Goal: Transaction & Acquisition: Purchase product/service

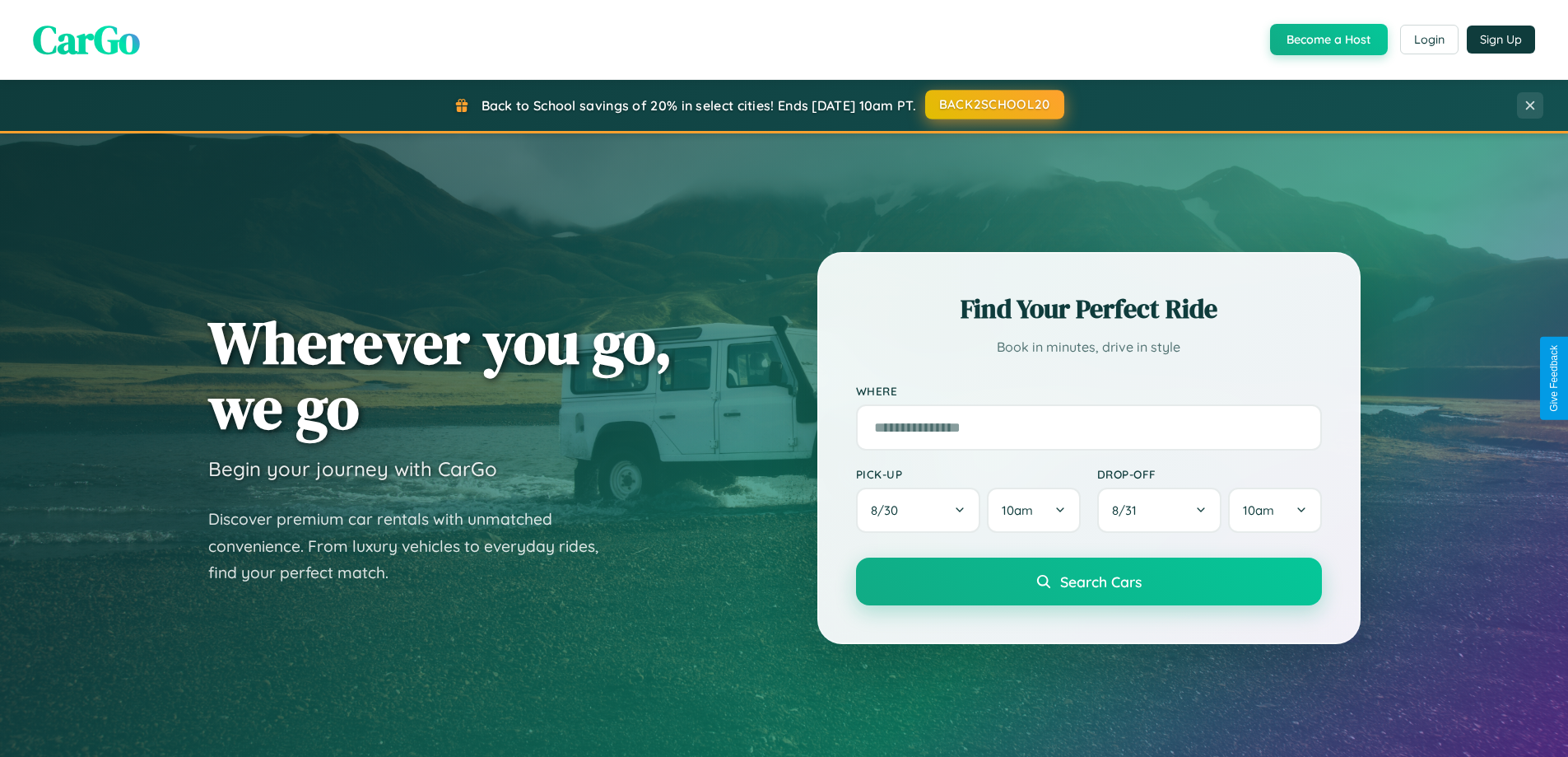
click at [994, 104] on button "BACK2SCHOOL20" at bounding box center [995, 104] width 139 height 30
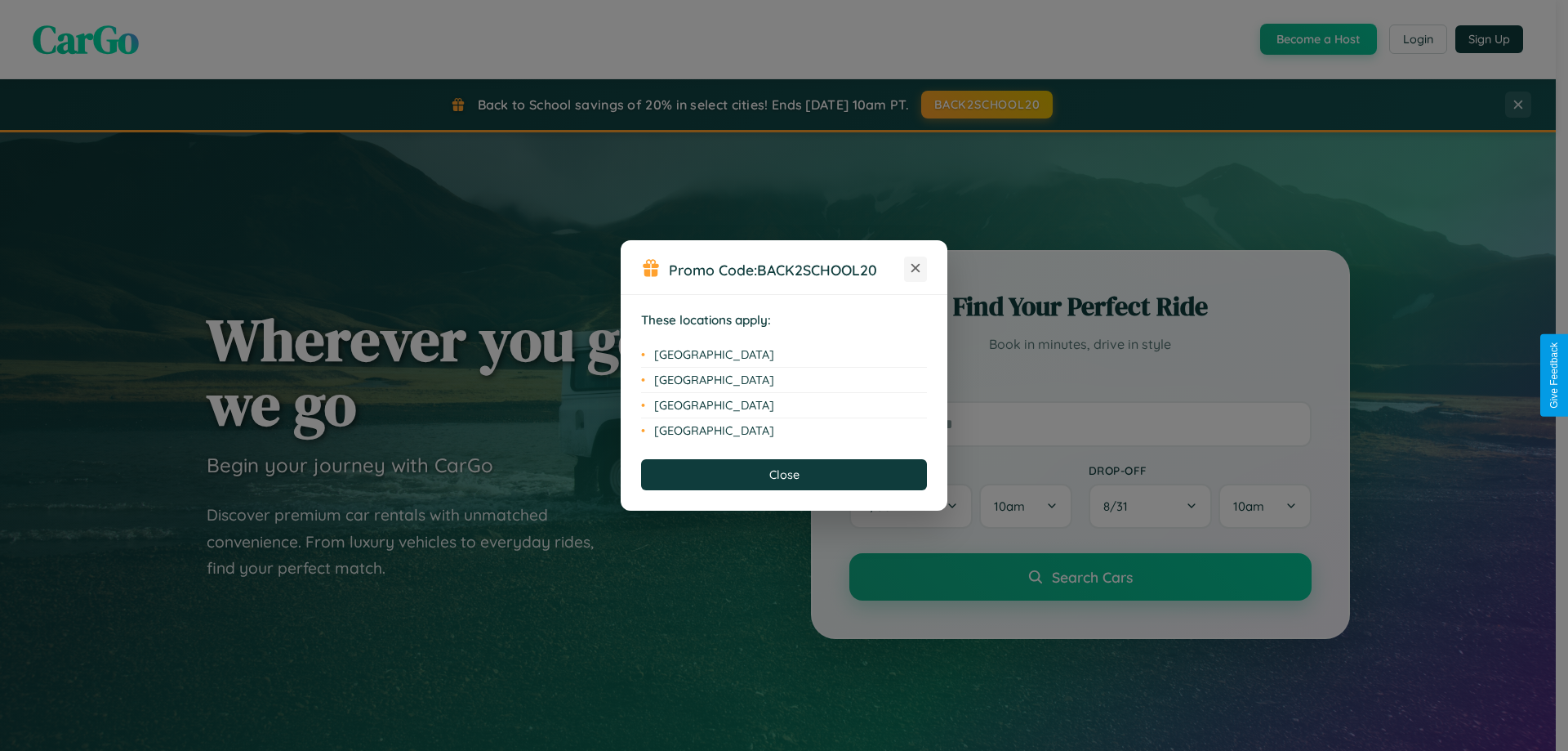
click at [915, 268] on icon at bounding box center [915, 268] width 9 height 9
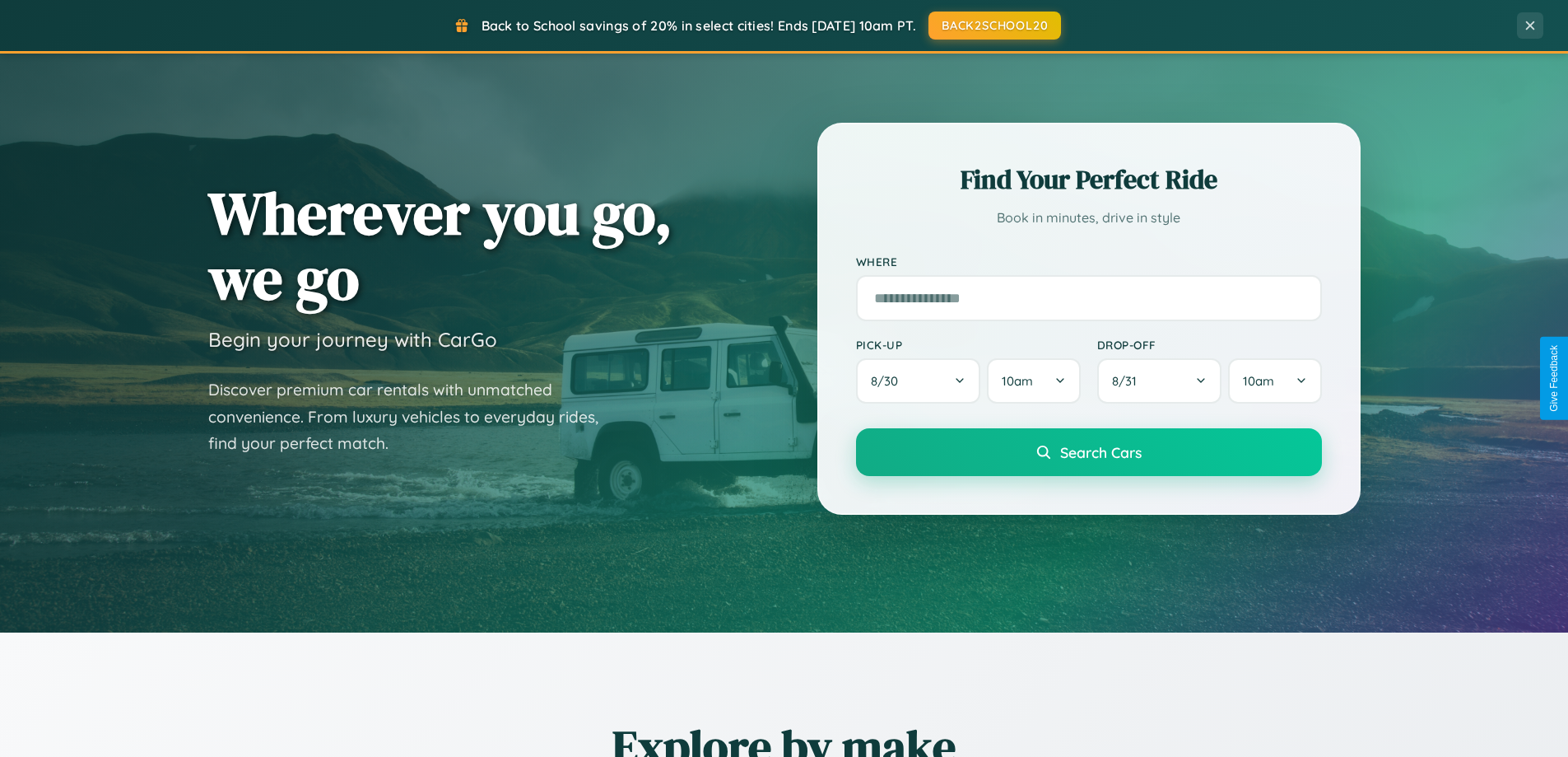
scroll to position [3169, 0]
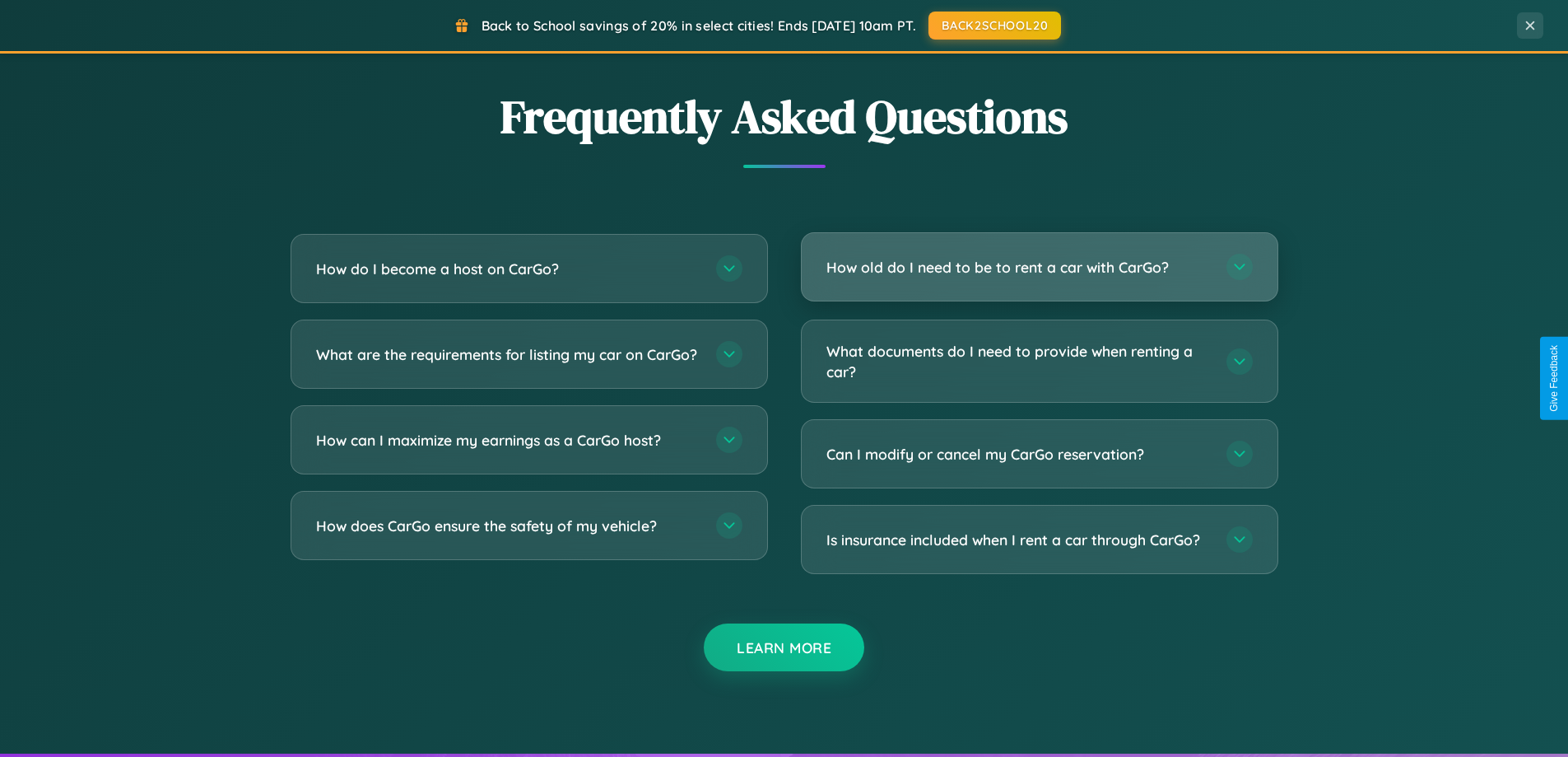
click at [1039, 267] on h3 "How old do I need to be to rent a car with CarGo?" at bounding box center [1018, 267] width 384 height 21
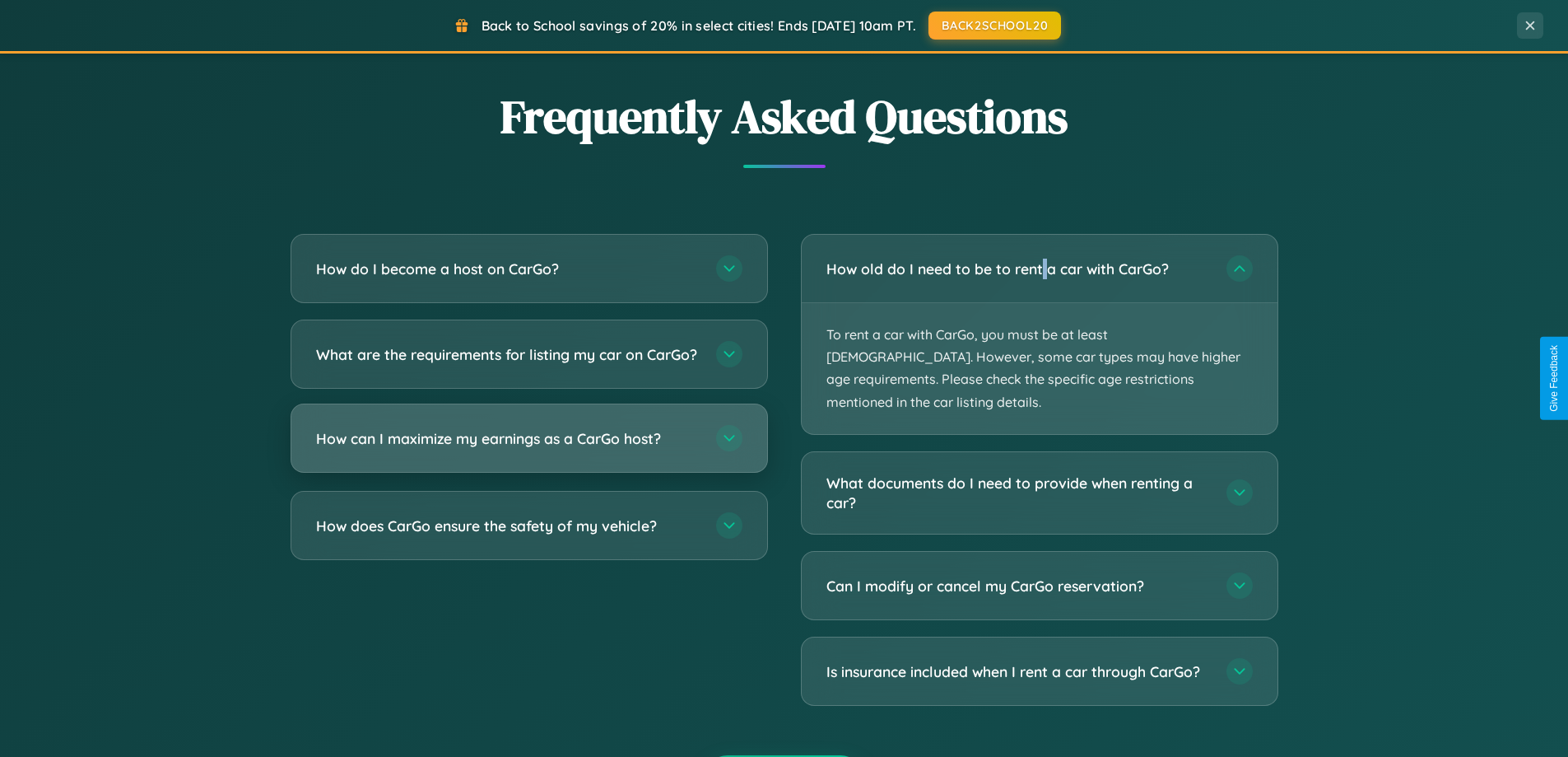
click at [528, 449] on h3 "How can I maximize my earnings as a CarGo host?" at bounding box center [508, 438] width 384 height 21
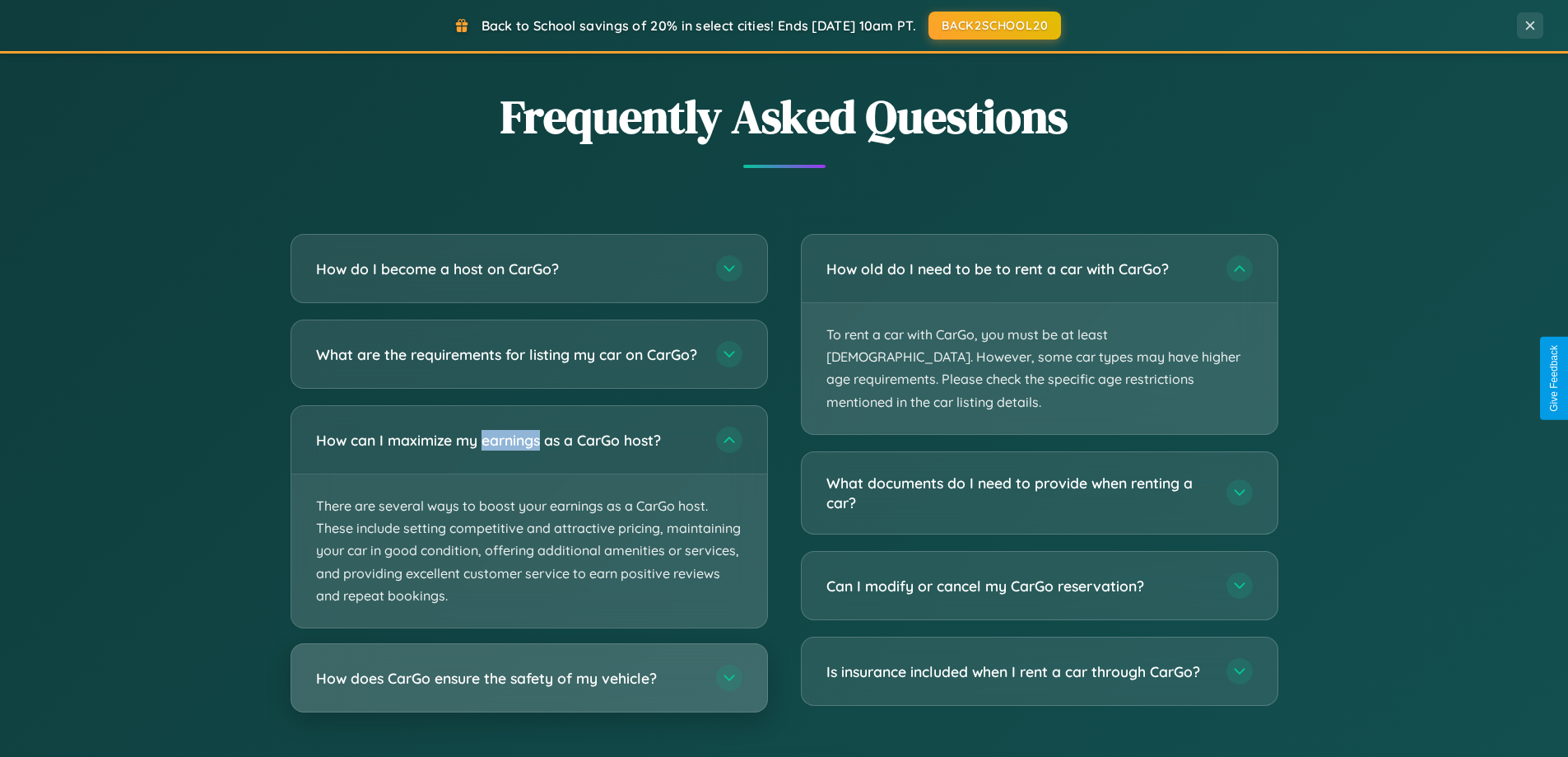
click at [528, 689] on h3 "How does CarGo ensure the safety of my vehicle?" at bounding box center [508, 678] width 384 height 21
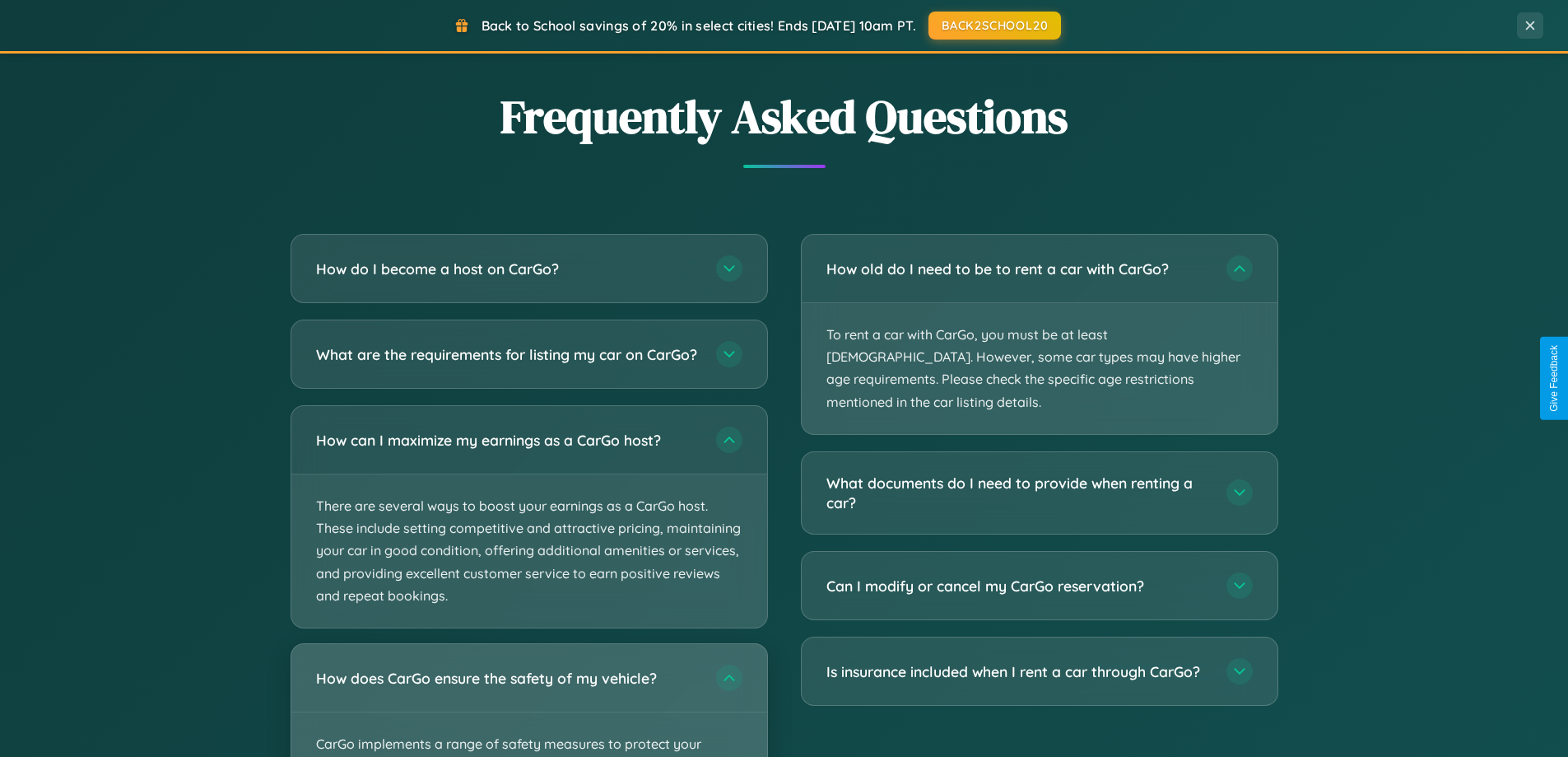
click at [528, 707] on div "How does CarGo ensure the safety of my vehicle?" at bounding box center [528, 677] width 475 height 67
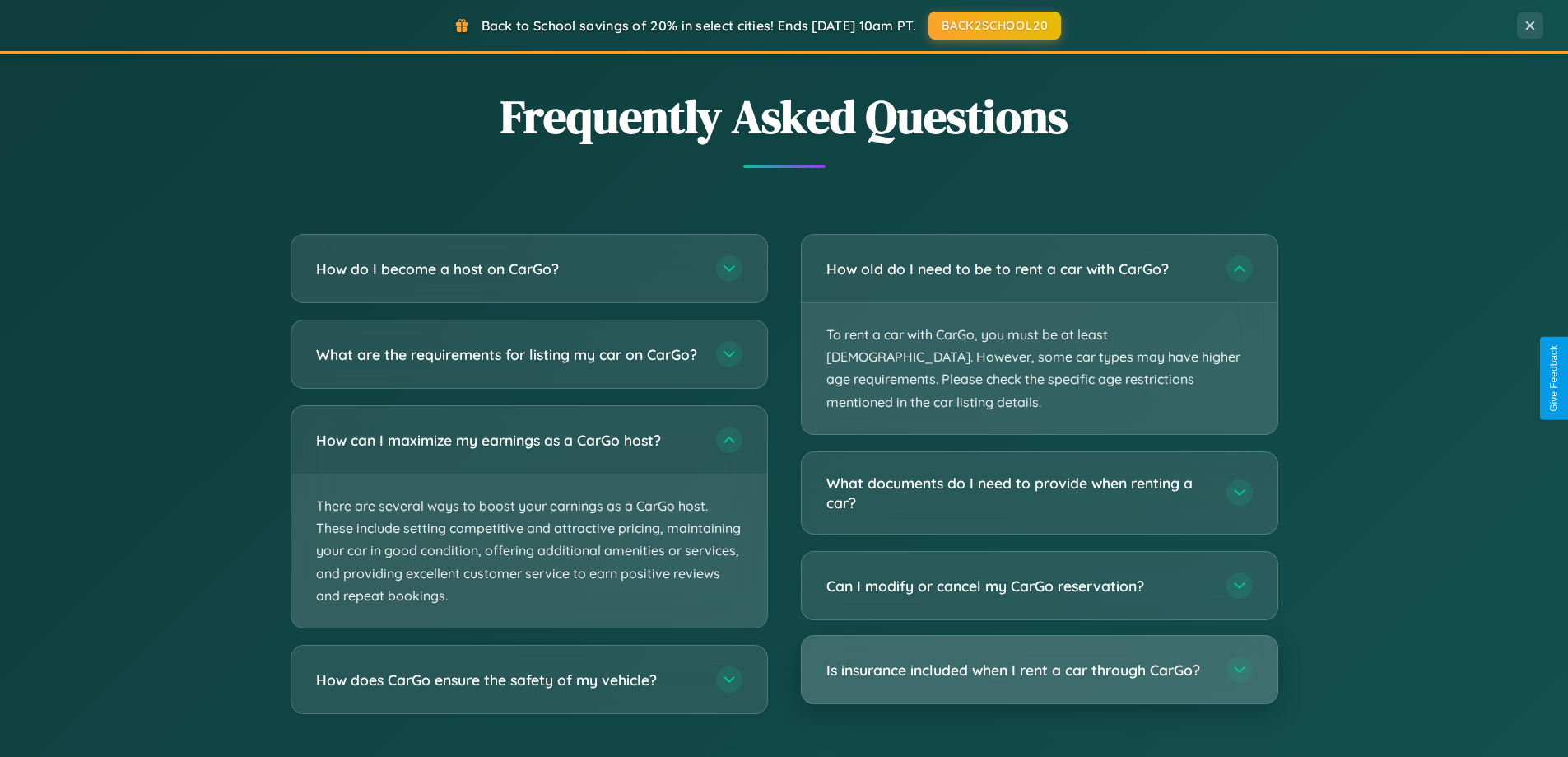
click at [1039, 660] on h3 "Is insurance included when I rent a car through CarGo?" at bounding box center [1018, 670] width 384 height 21
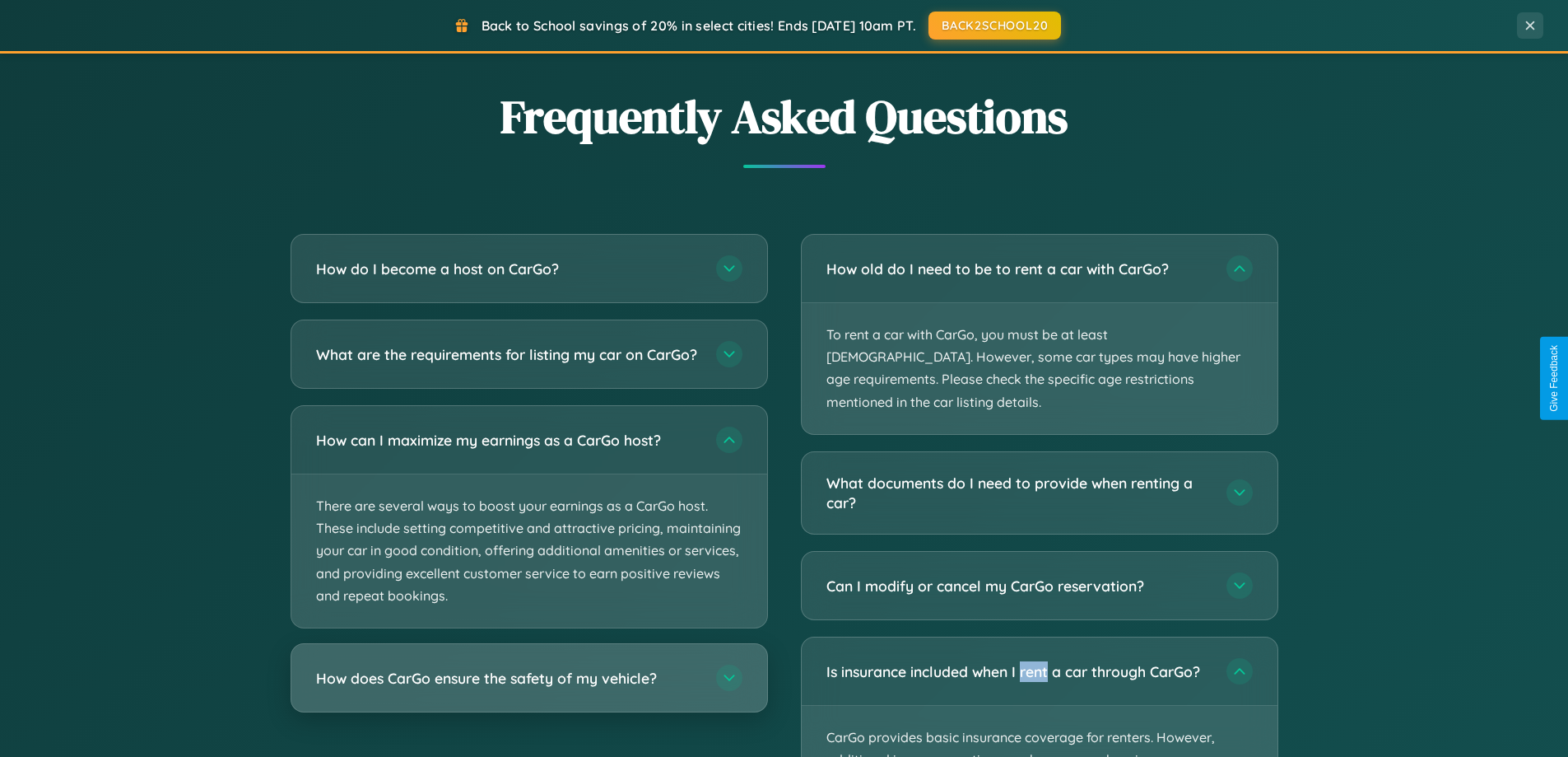
click at [528, 689] on h3 "How does CarGo ensure the safety of my vehicle?" at bounding box center [508, 678] width 384 height 21
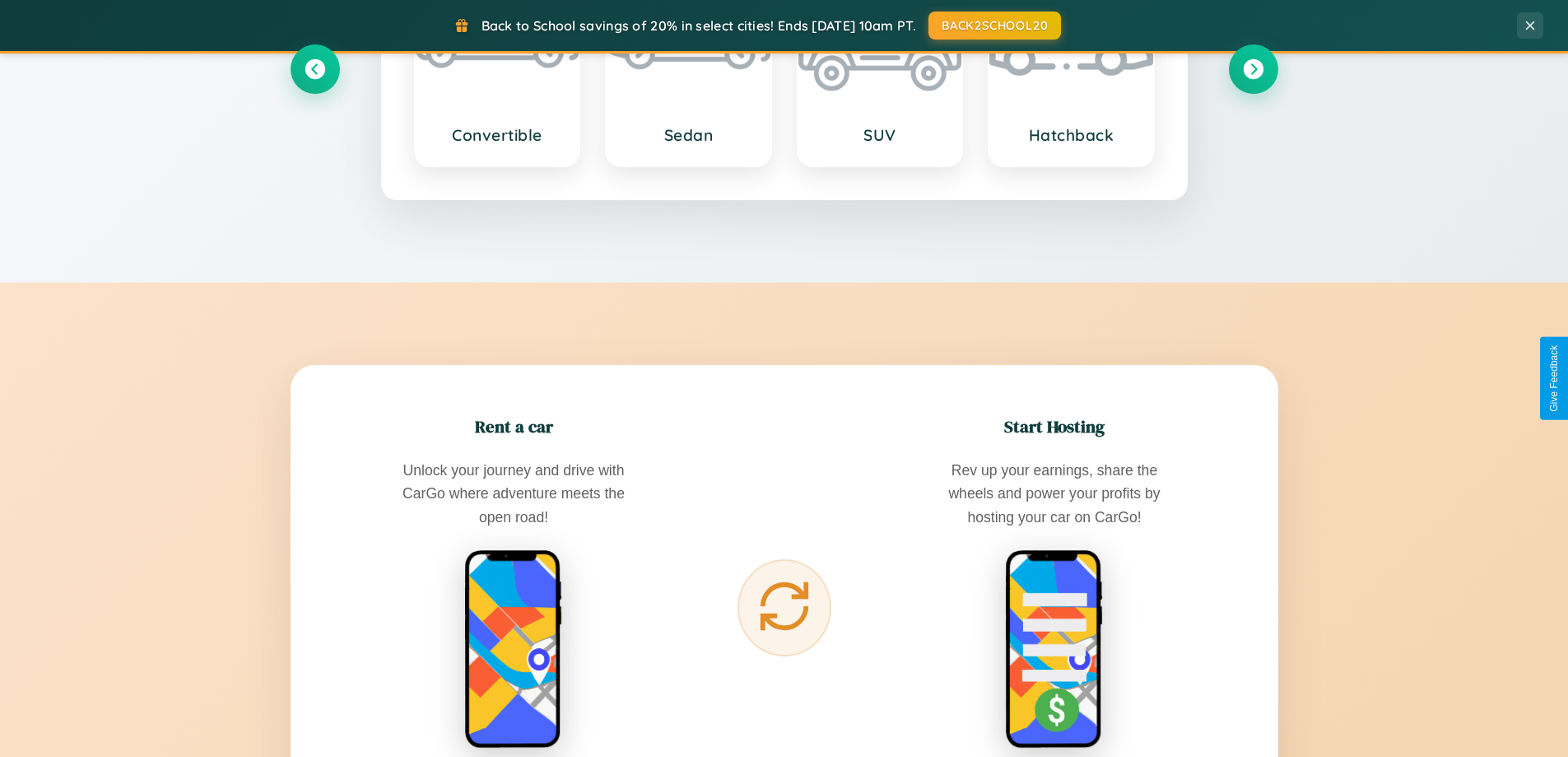
scroll to position [710, 0]
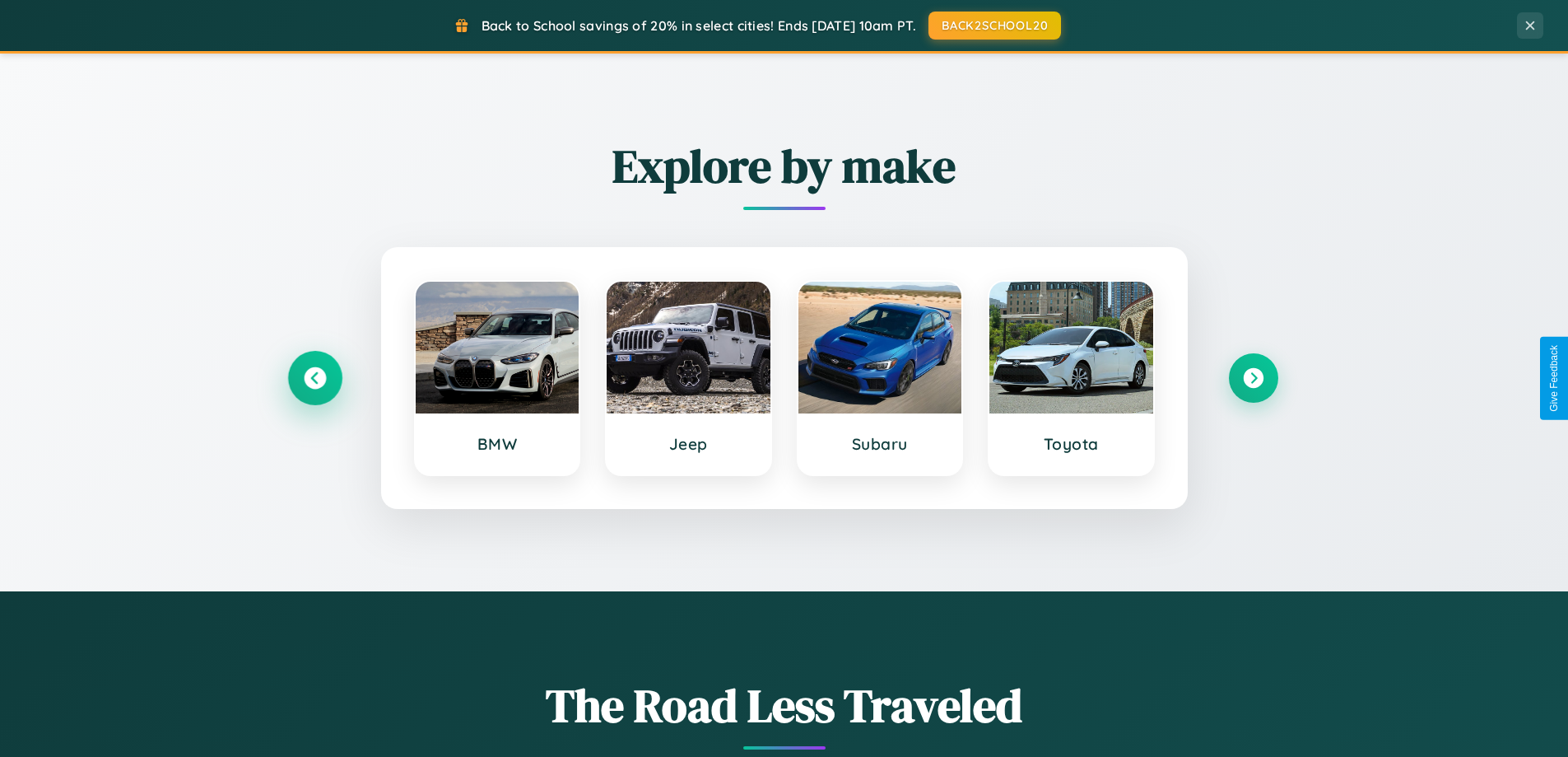
click at [314, 378] on icon at bounding box center [314, 378] width 22 height 22
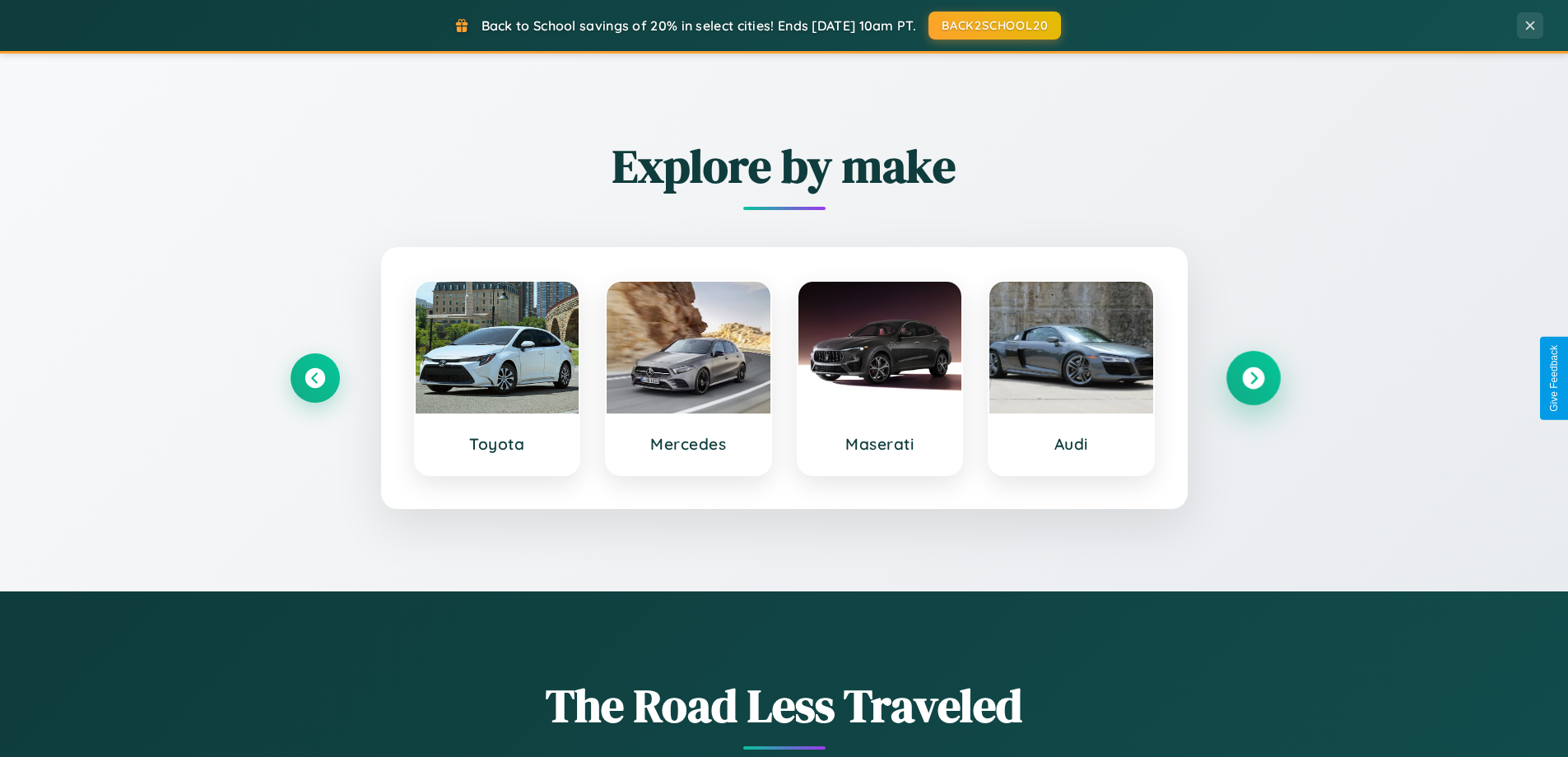
click at [1253, 378] on icon at bounding box center [1253, 378] width 22 height 22
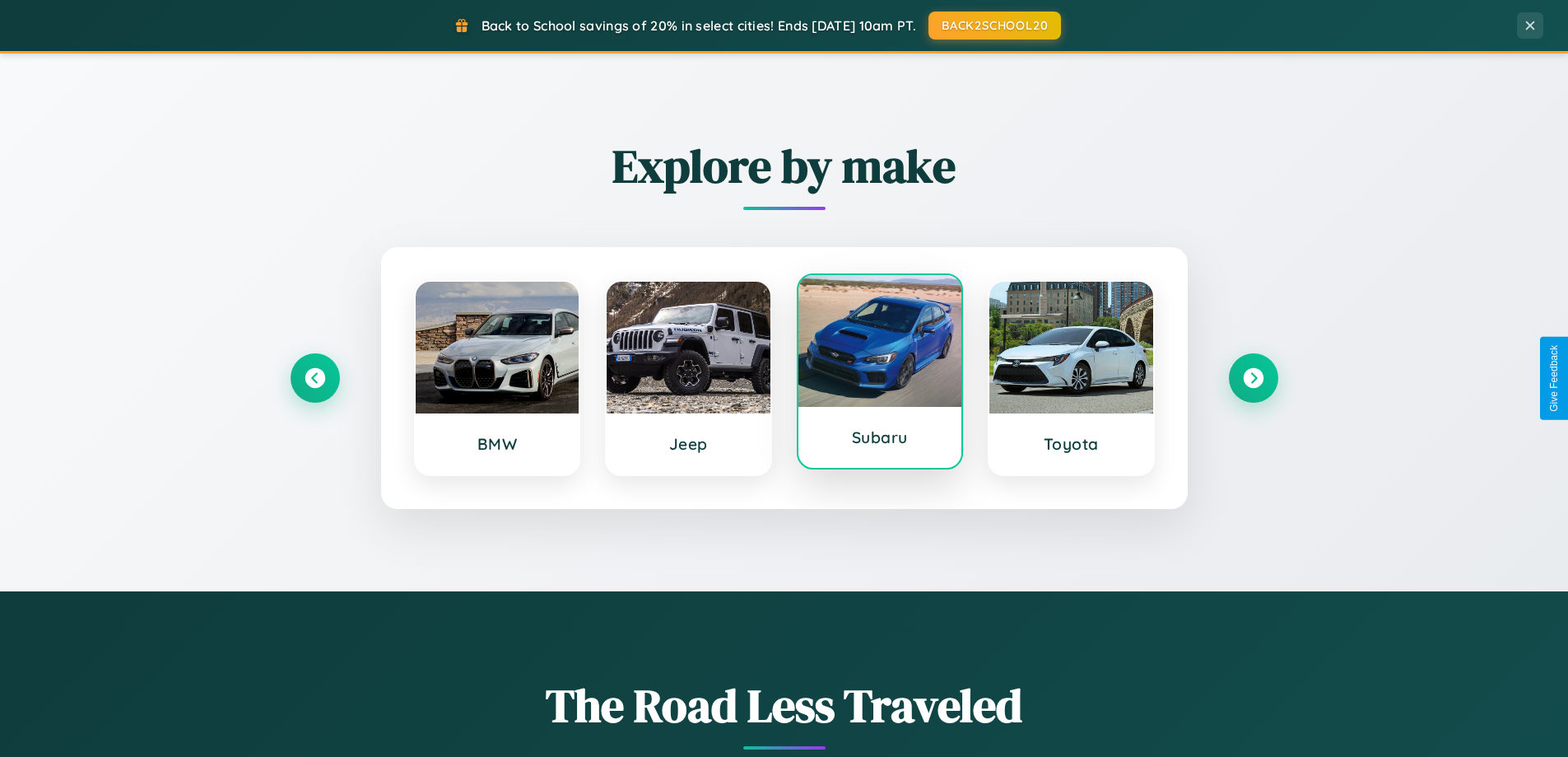
click at [879, 372] on div at bounding box center [880, 341] width 164 height 132
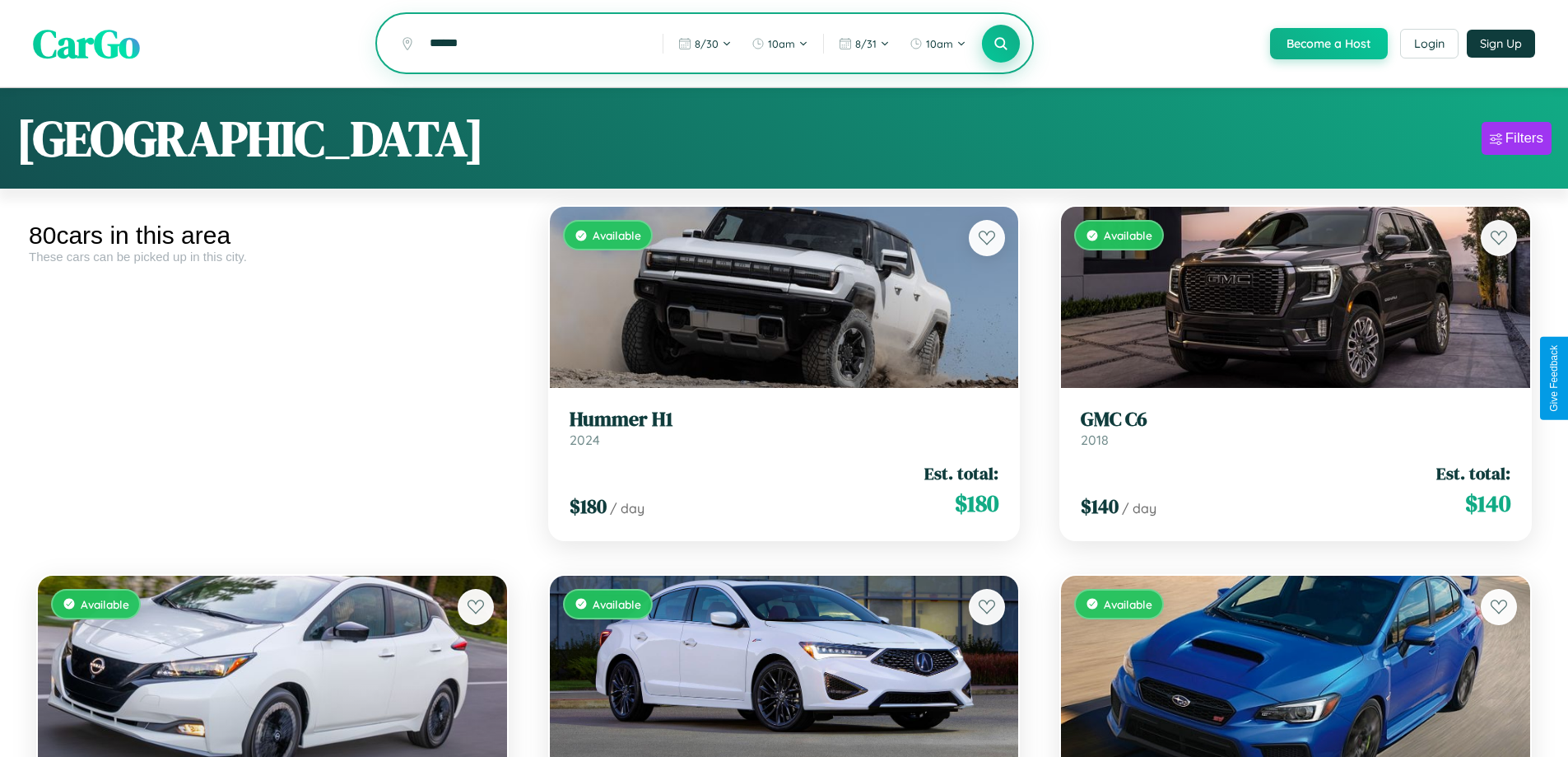
click at [1000, 44] on icon at bounding box center [1001, 42] width 15 height 15
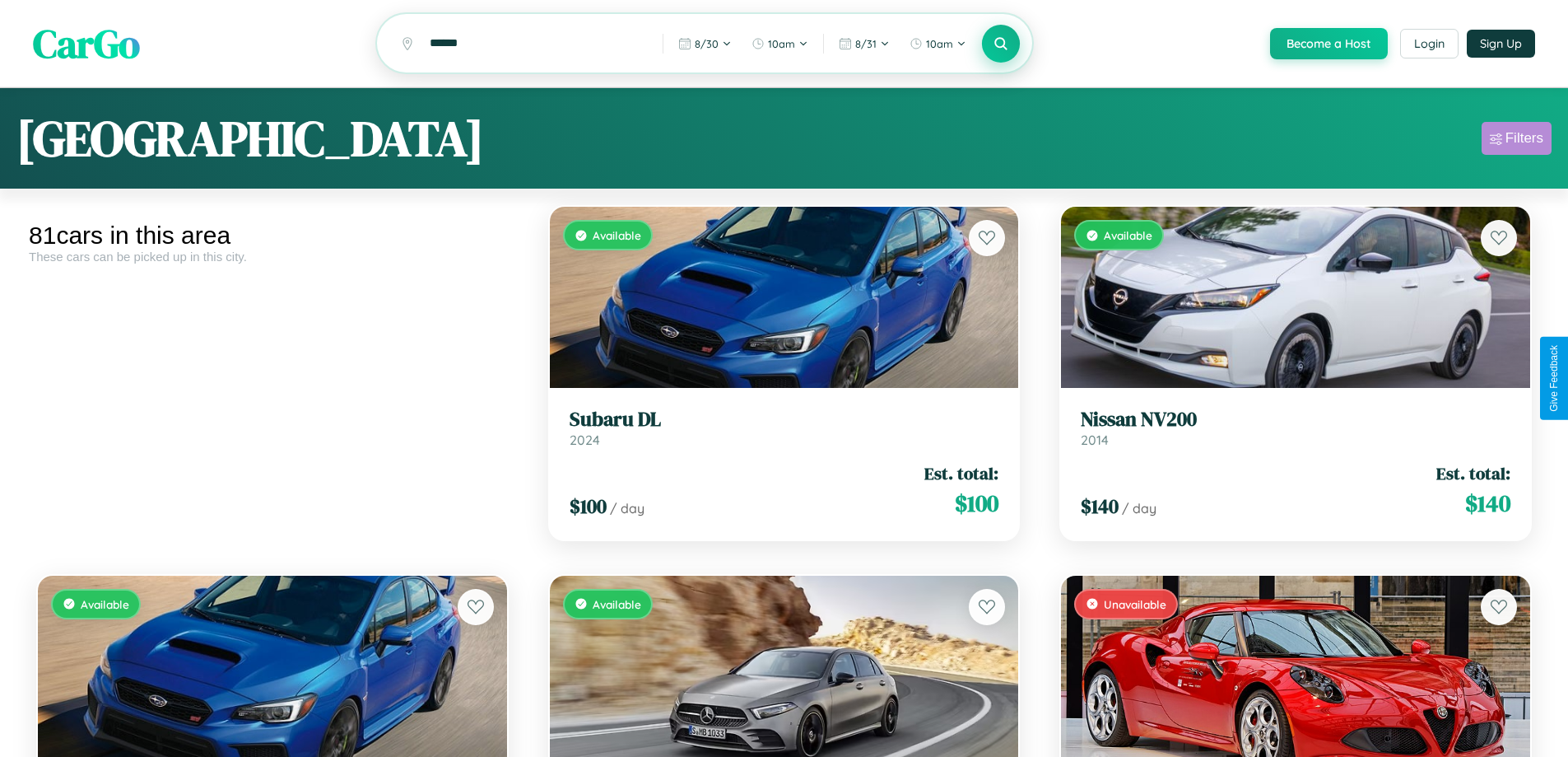
click at [1516, 141] on div "Filters" at bounding box center [1524, 138] width 38 height 16
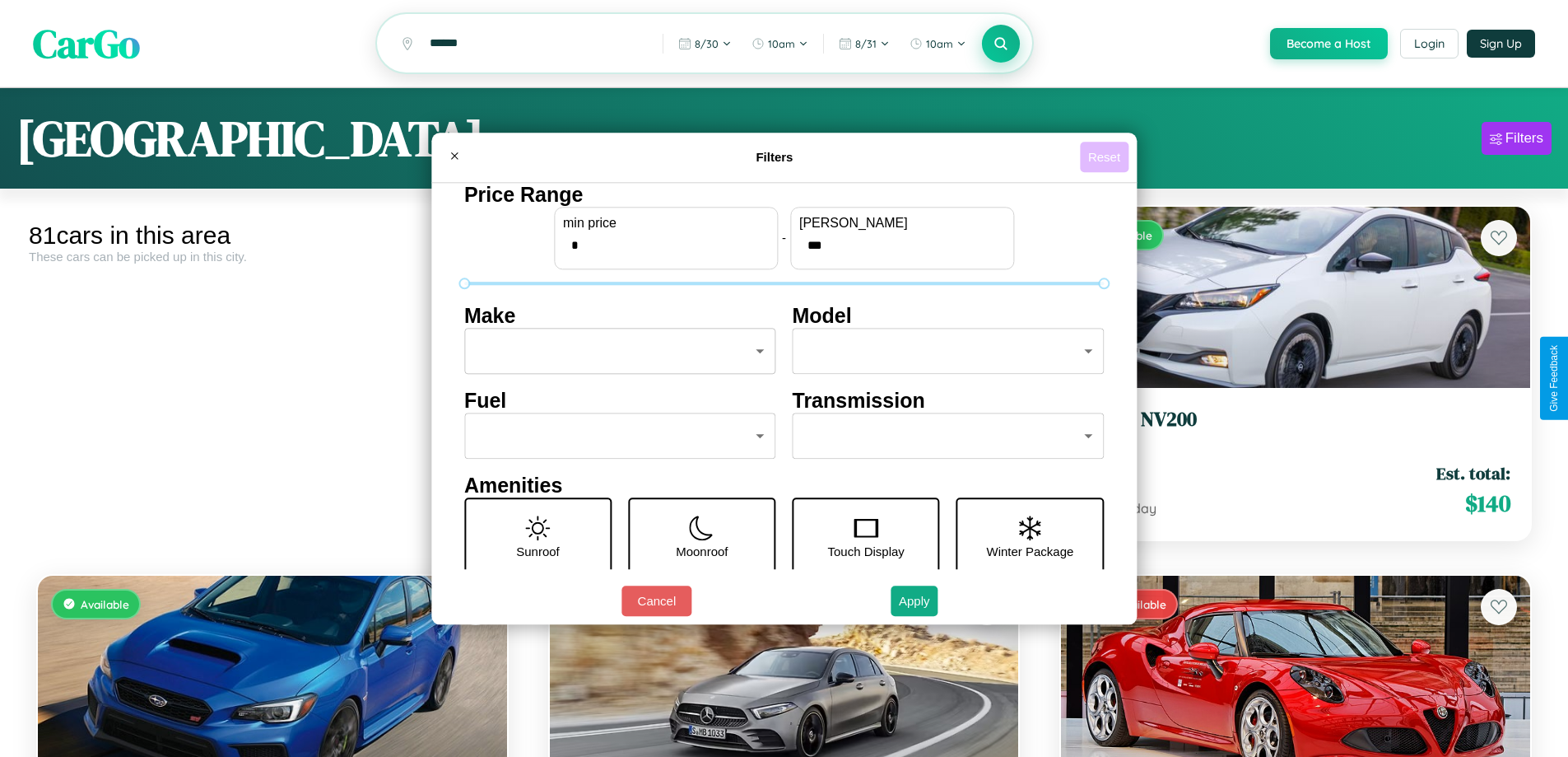
click at [1106, 156] on button "Reset" at bounding box center [1104, 157] width 49 height 31
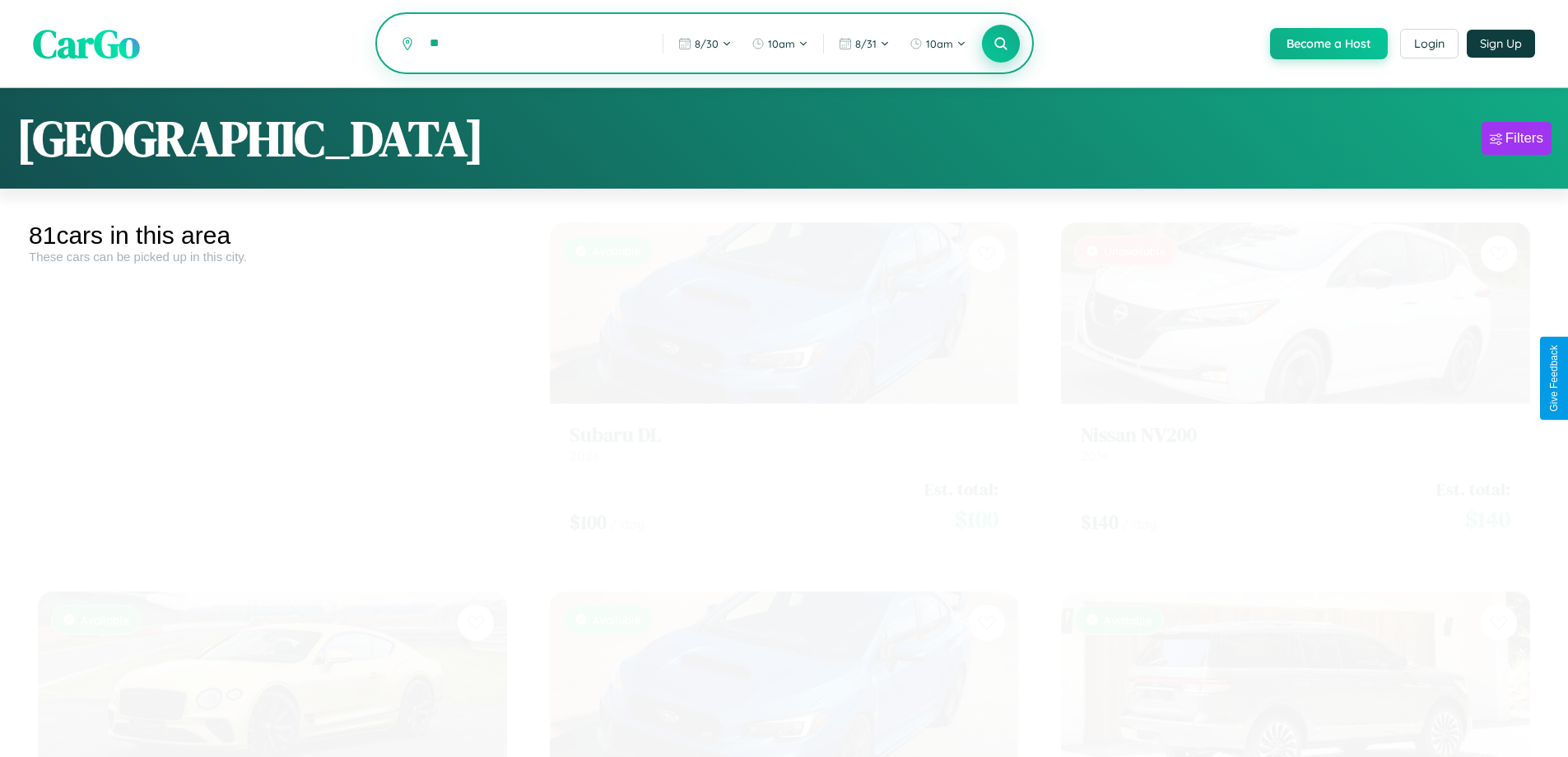
type input "*"
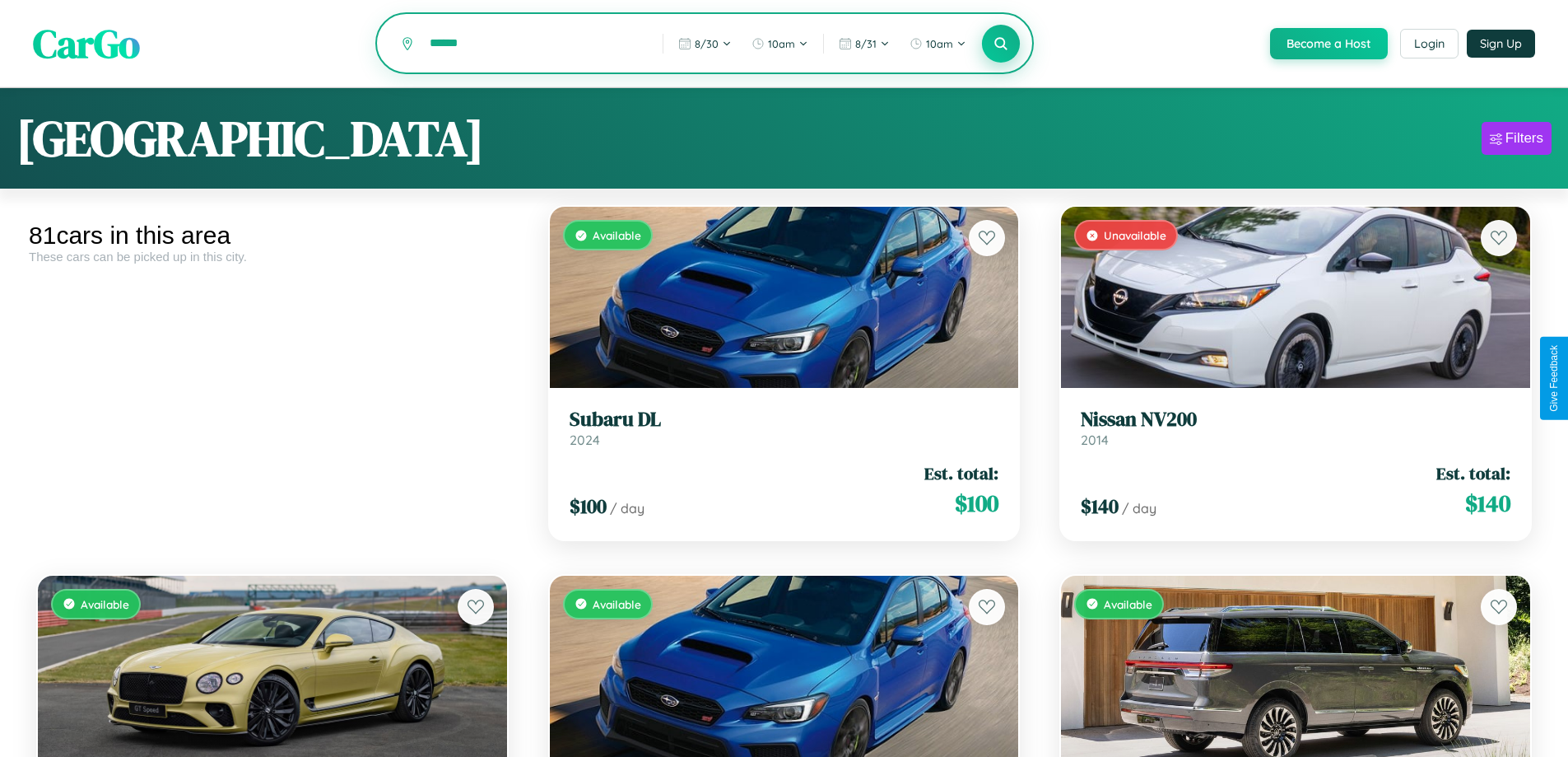
type input "******"
click at [1000, 44] on icon at bounding box center [1001, 42] width 15 height 15
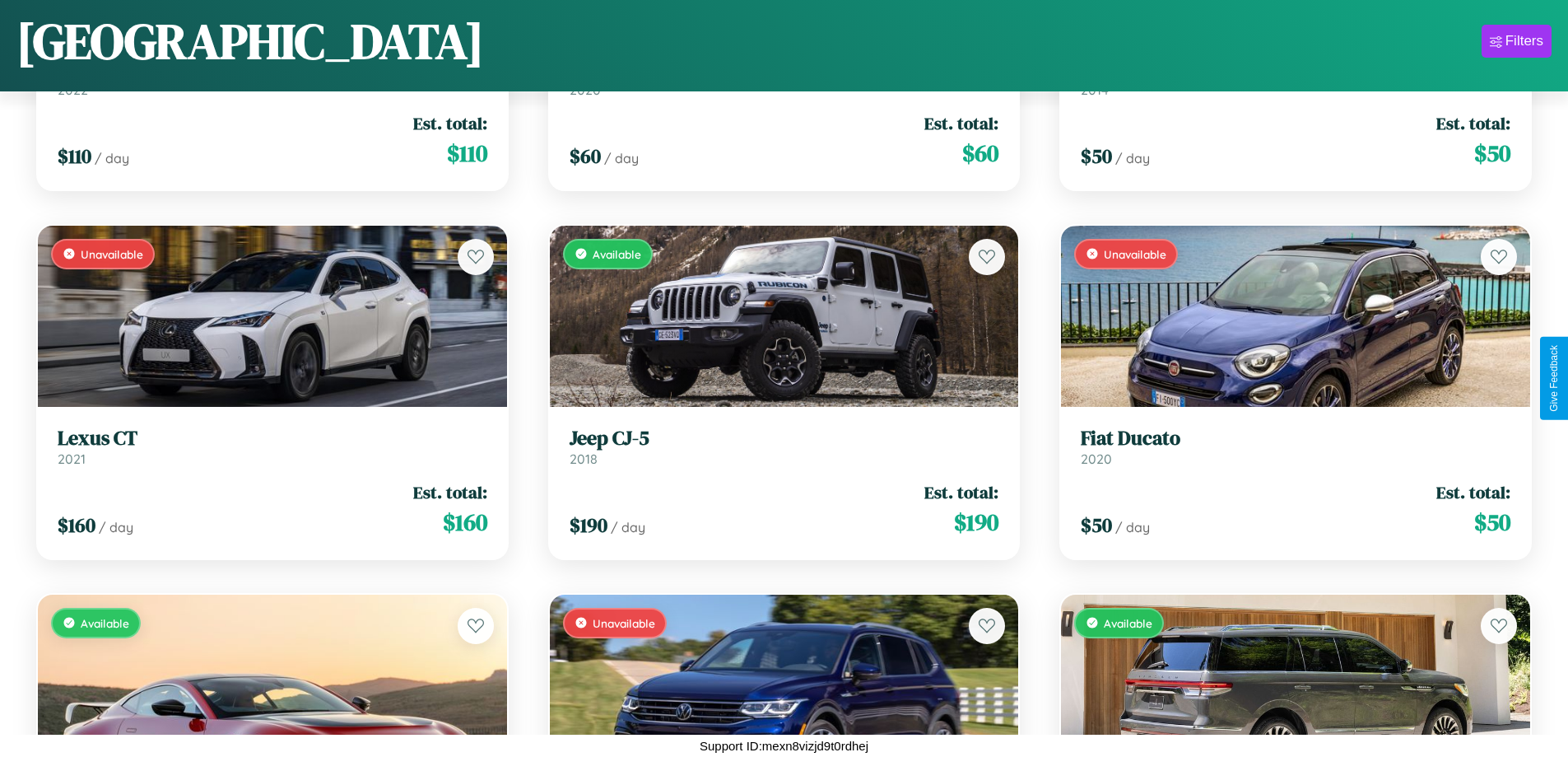
scroll to position [8713, 0]
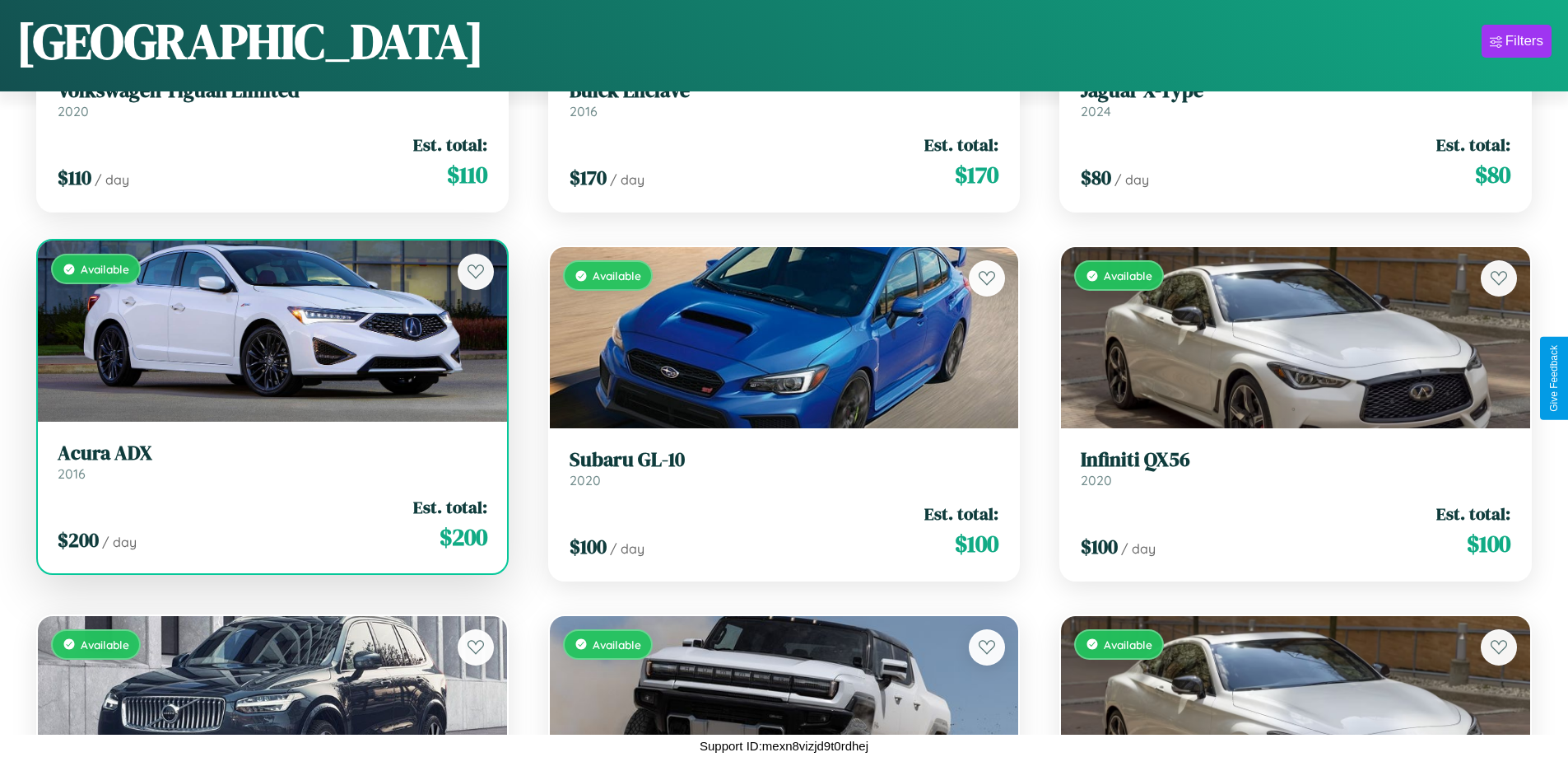
click at [270, 462] on h3 "Acura ADX" at bounding box center [272, 453] width 430 height 24
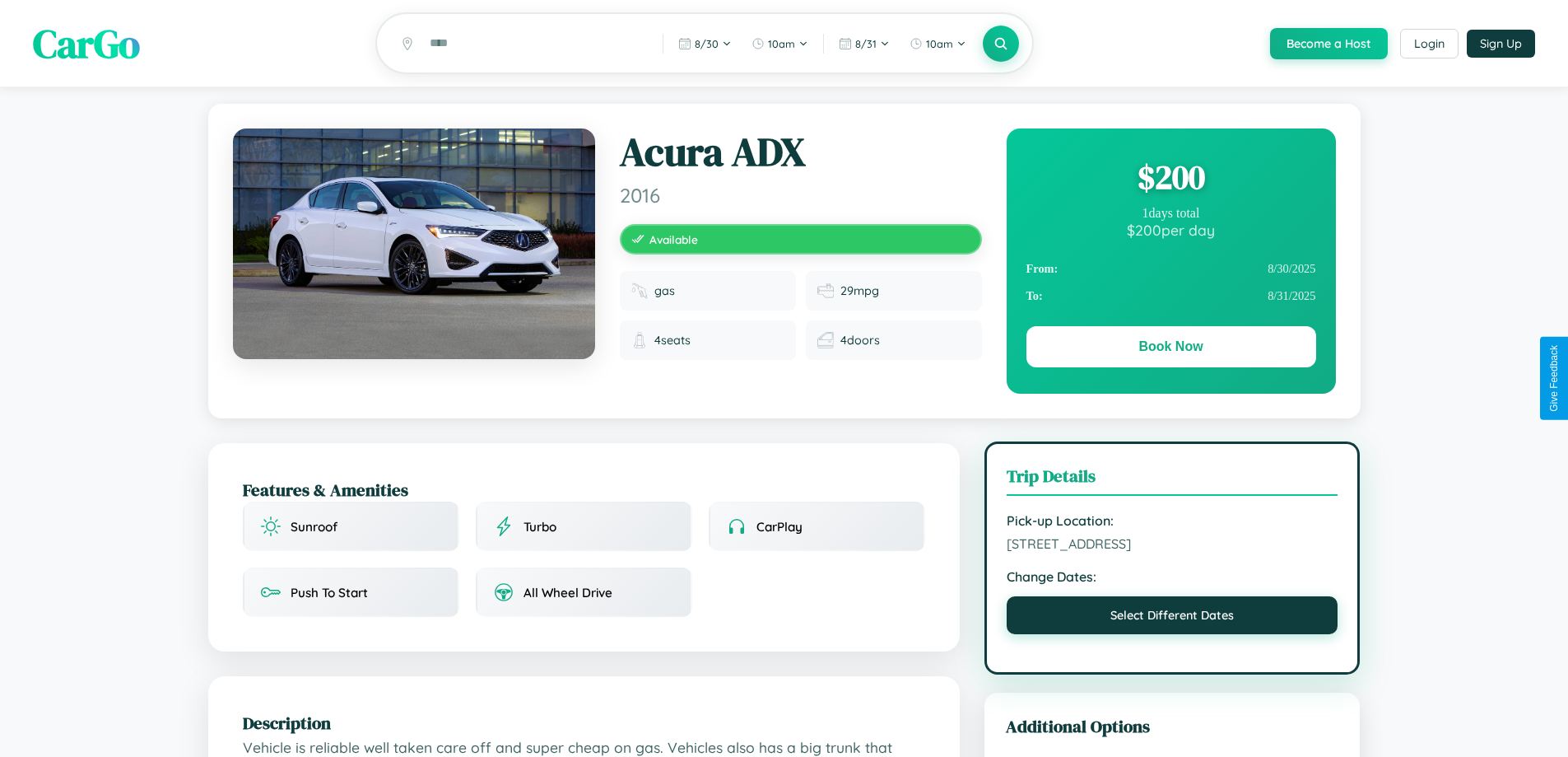
click at [1172, 618] on button "Select Different Dates" at bounding box center [1172, 615] width 332 height 38
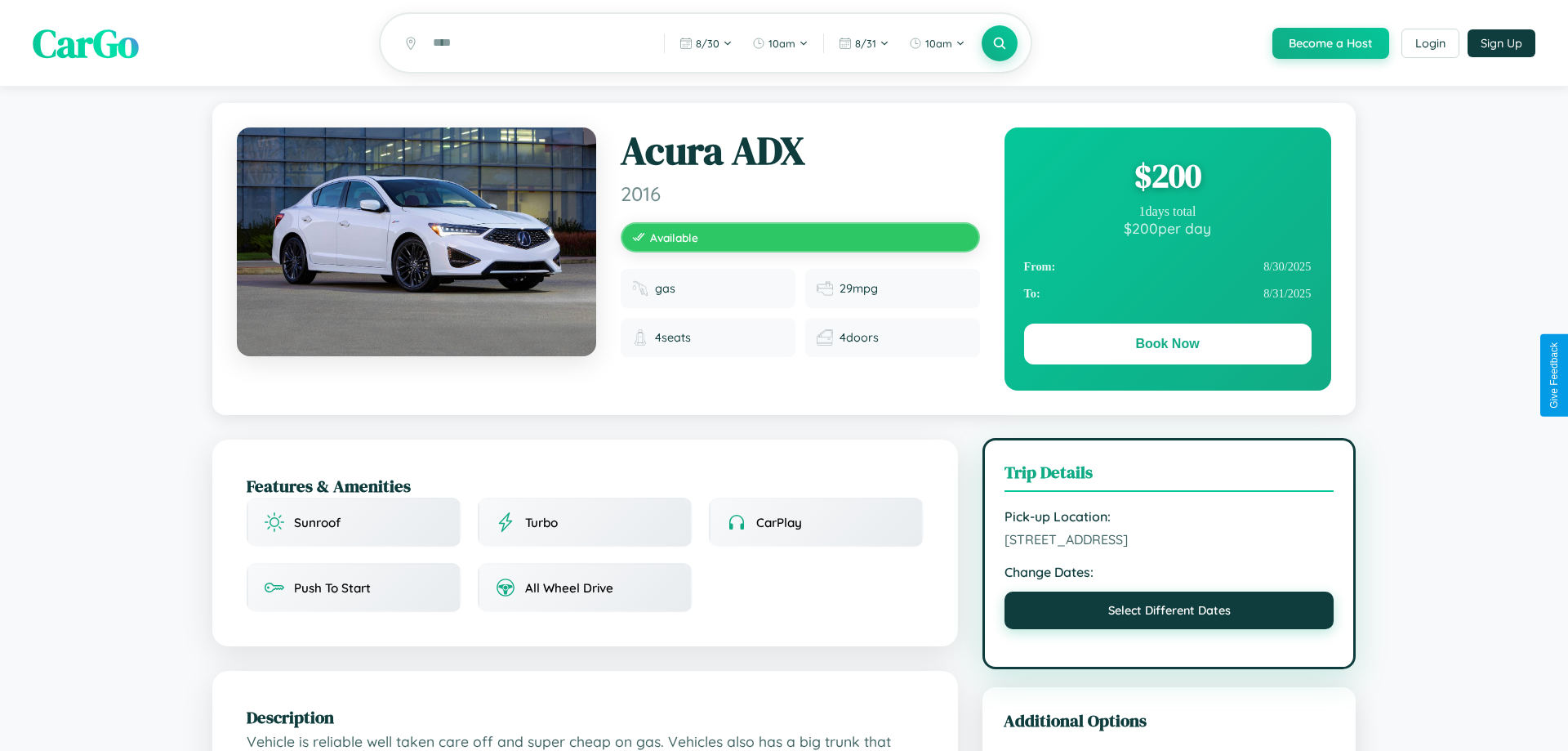
select select "*"
select select "****"
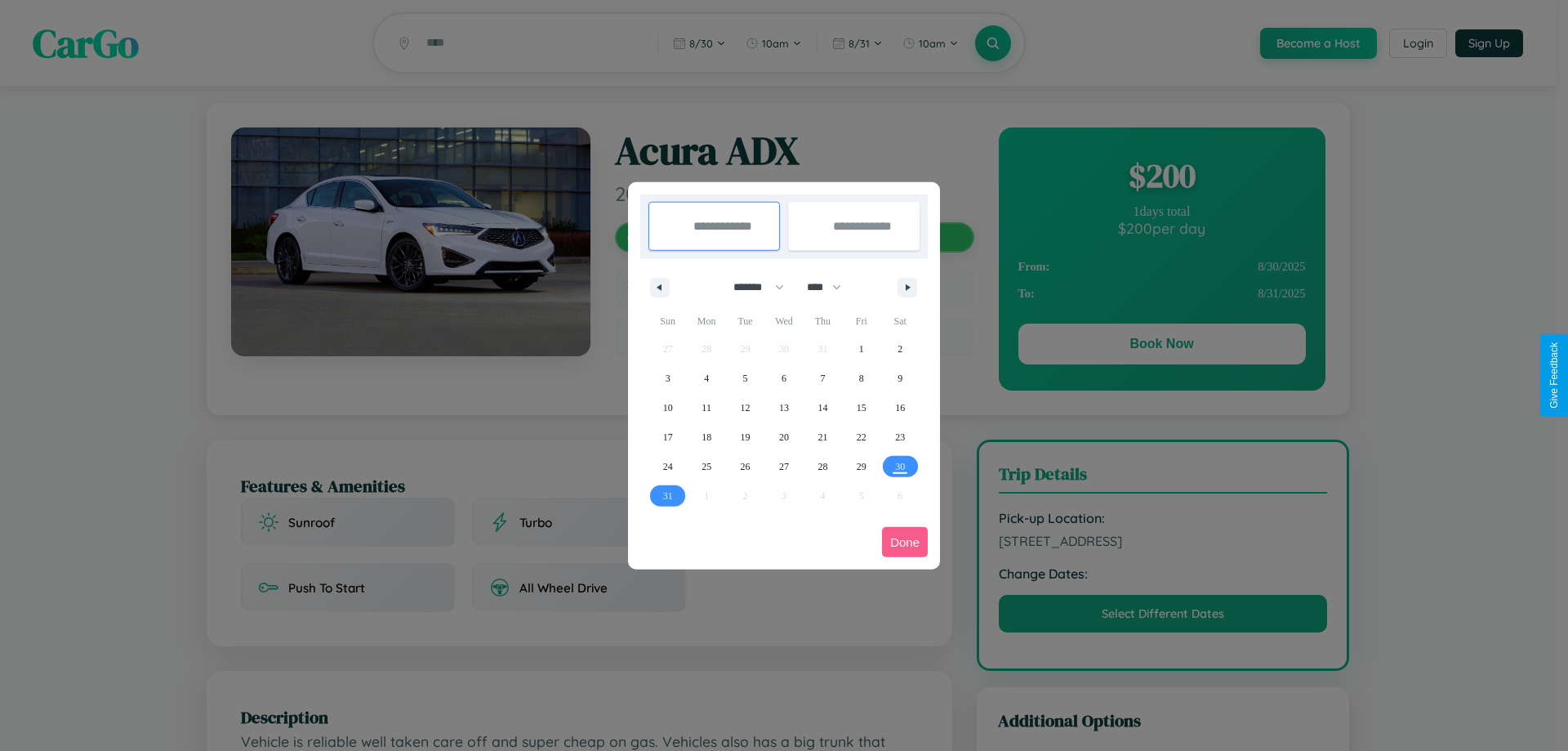
drag, startPoint x: 751, startPoint y: 287, endPoint x: 784, endPoint y: 327, distance: 51.9
click at [751, 287] on select "******* ******** ***** ***** *** **** **** ****** ********* ******* ******** **…" at bounding box center [756, 287] width 70 height 27
select select "**"
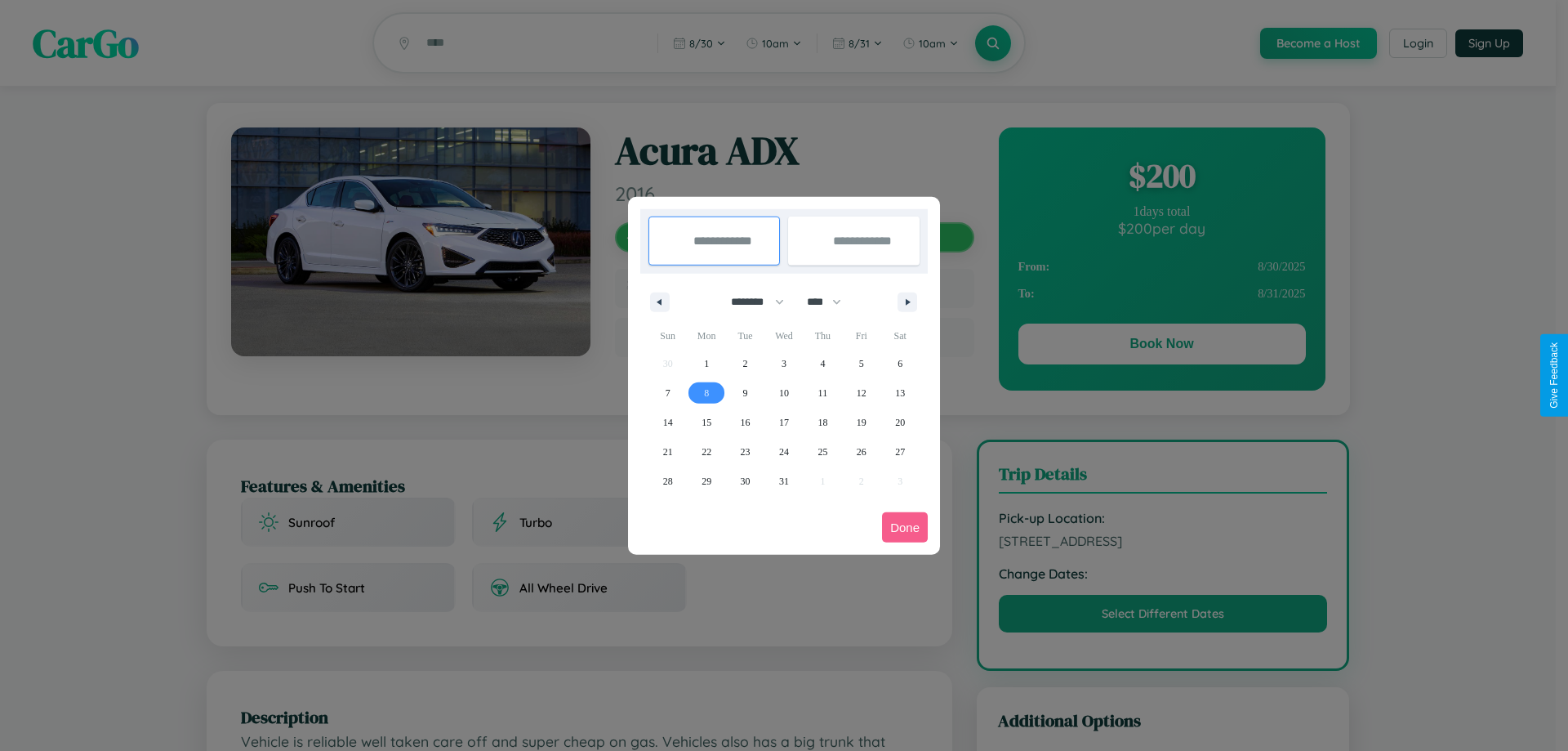
click at [706, 392] on span "8" at bounding box center [706, 392] width 4 height 29
type input "**********"
click at [822, 422] on span "18" at bounding box center [822, 422] width 10 height 29
type input "**********"
click at [905, 527] on button "Done" at bounding box center [904, 527] width 45 height 30
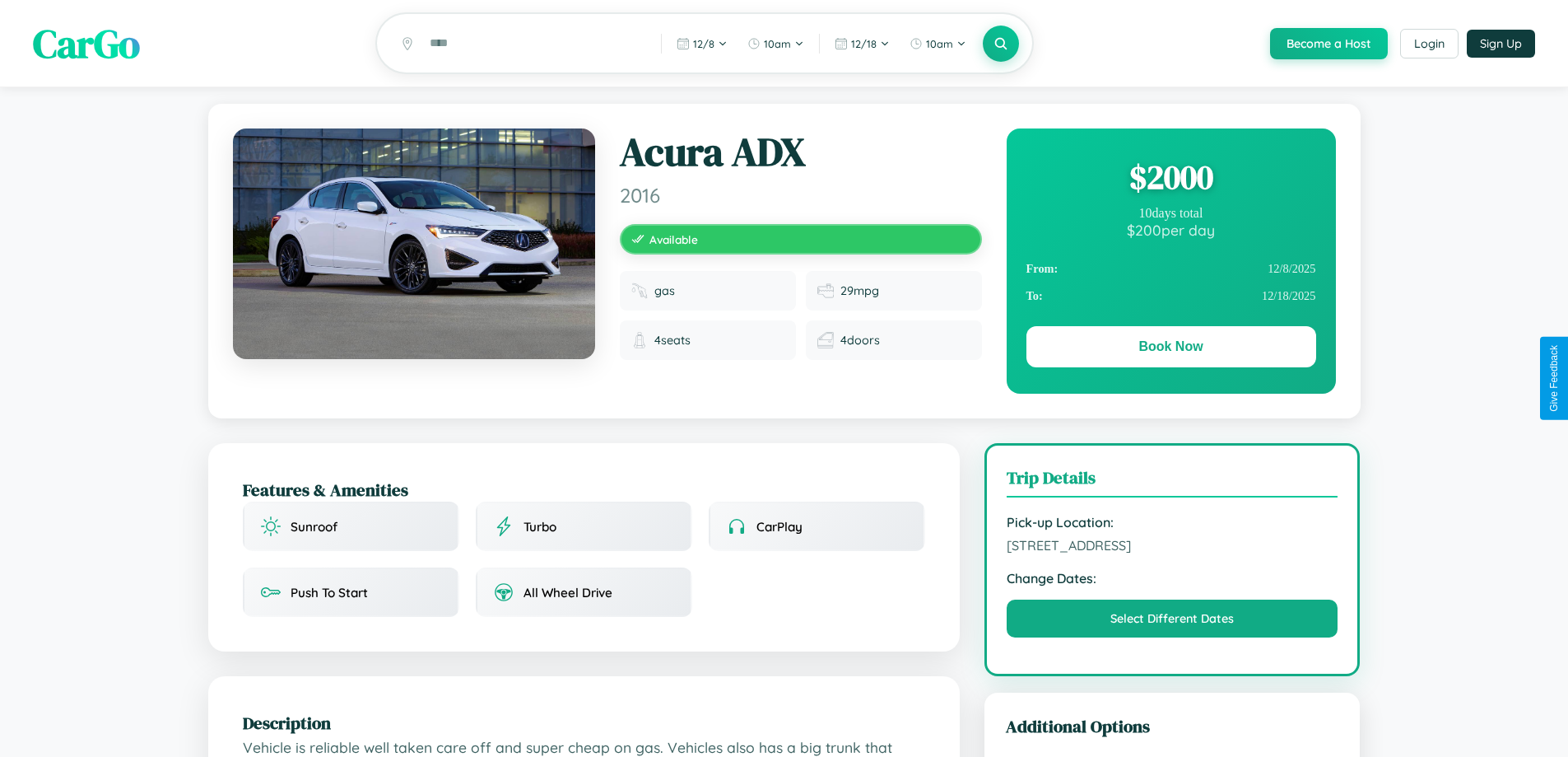
click at [1170, 180] on div "$ 2000" at bounding box center [1171, 176] width 289 height 44
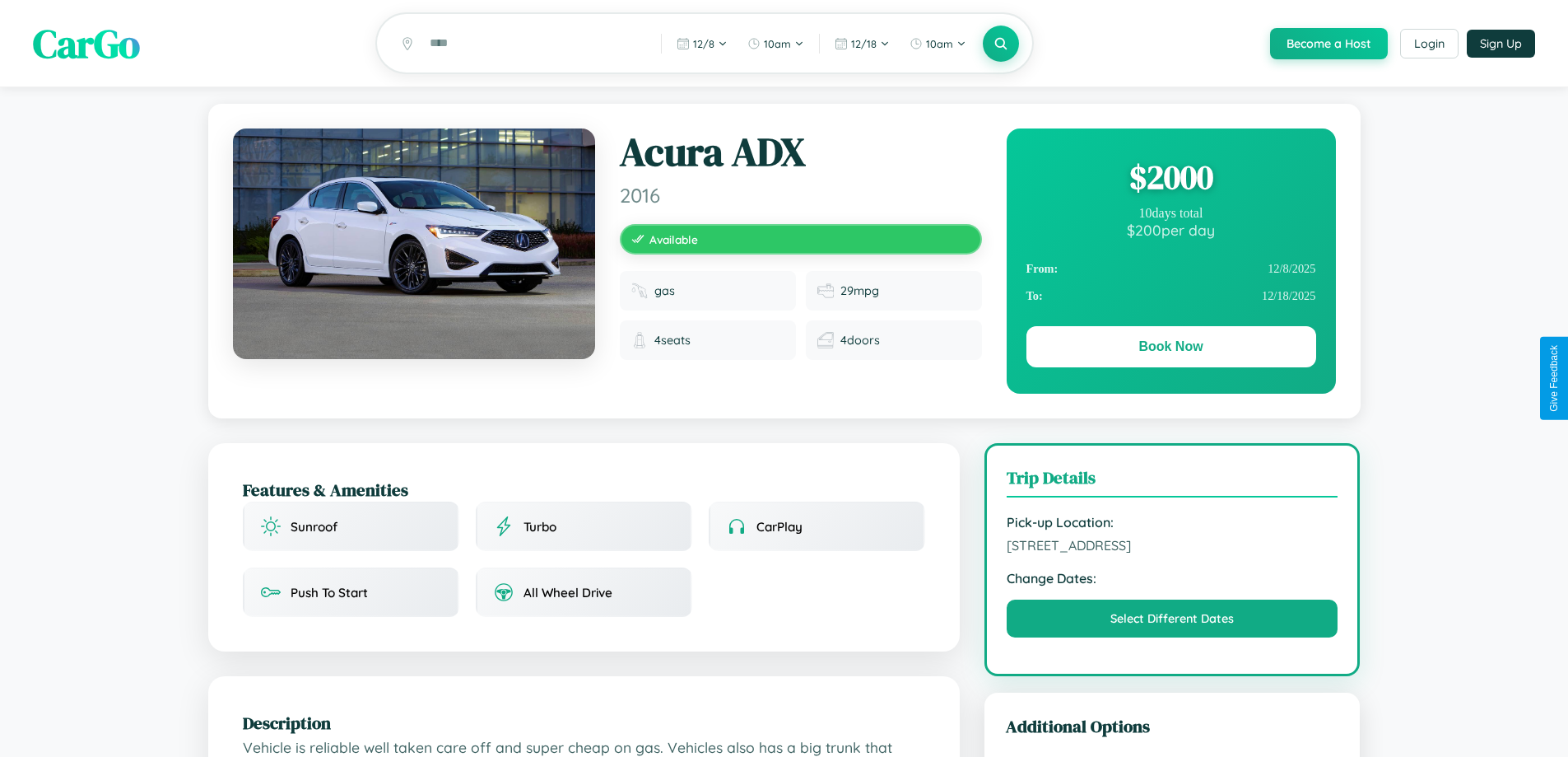
click at [1170, 180] on div "$ 2000" at bounding box center [1171, 176] width 289 height 44
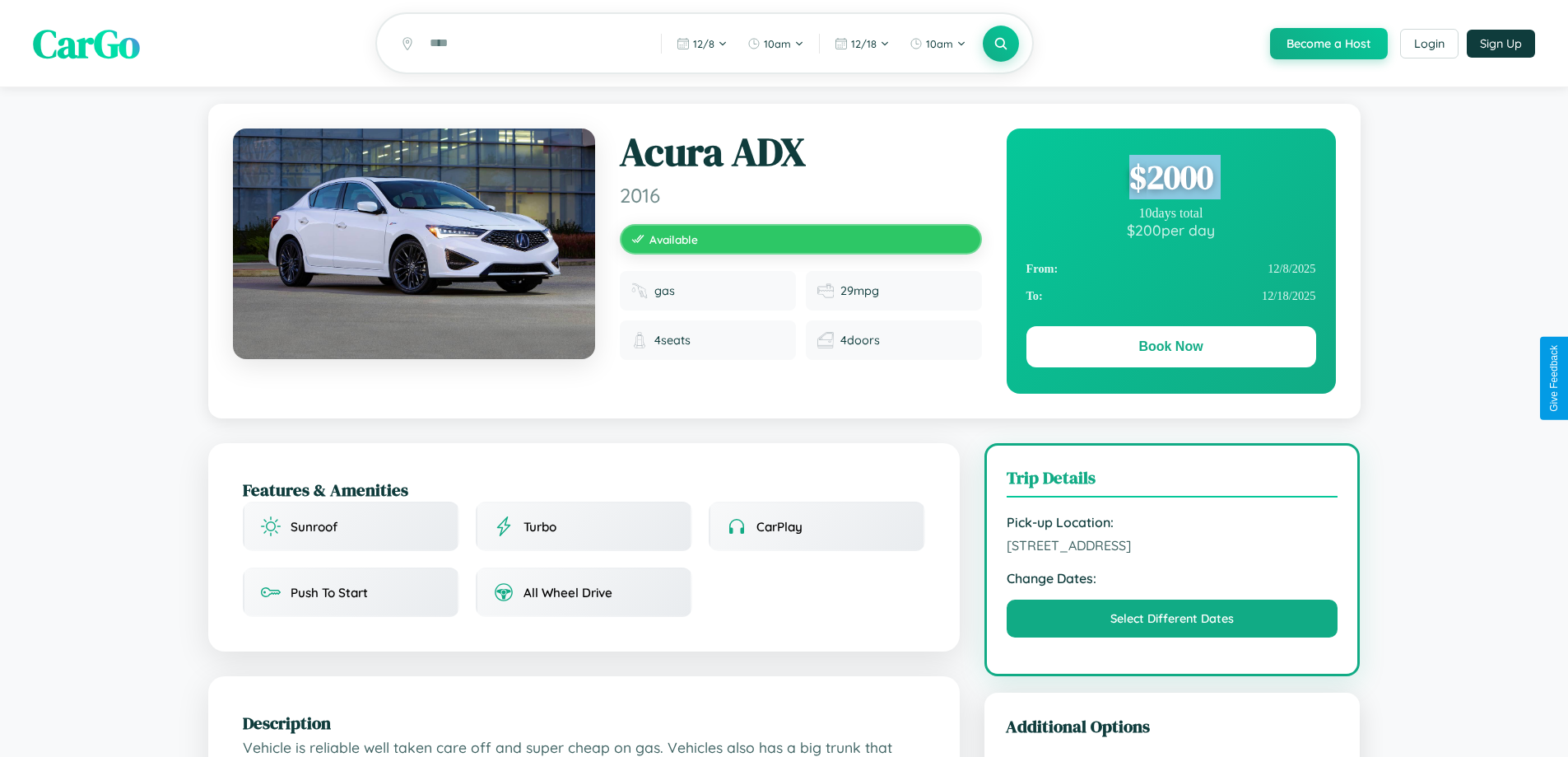
click at [1170, 180] on div "$ 2000" at bounding box center [1171, 176] width 289 height 44
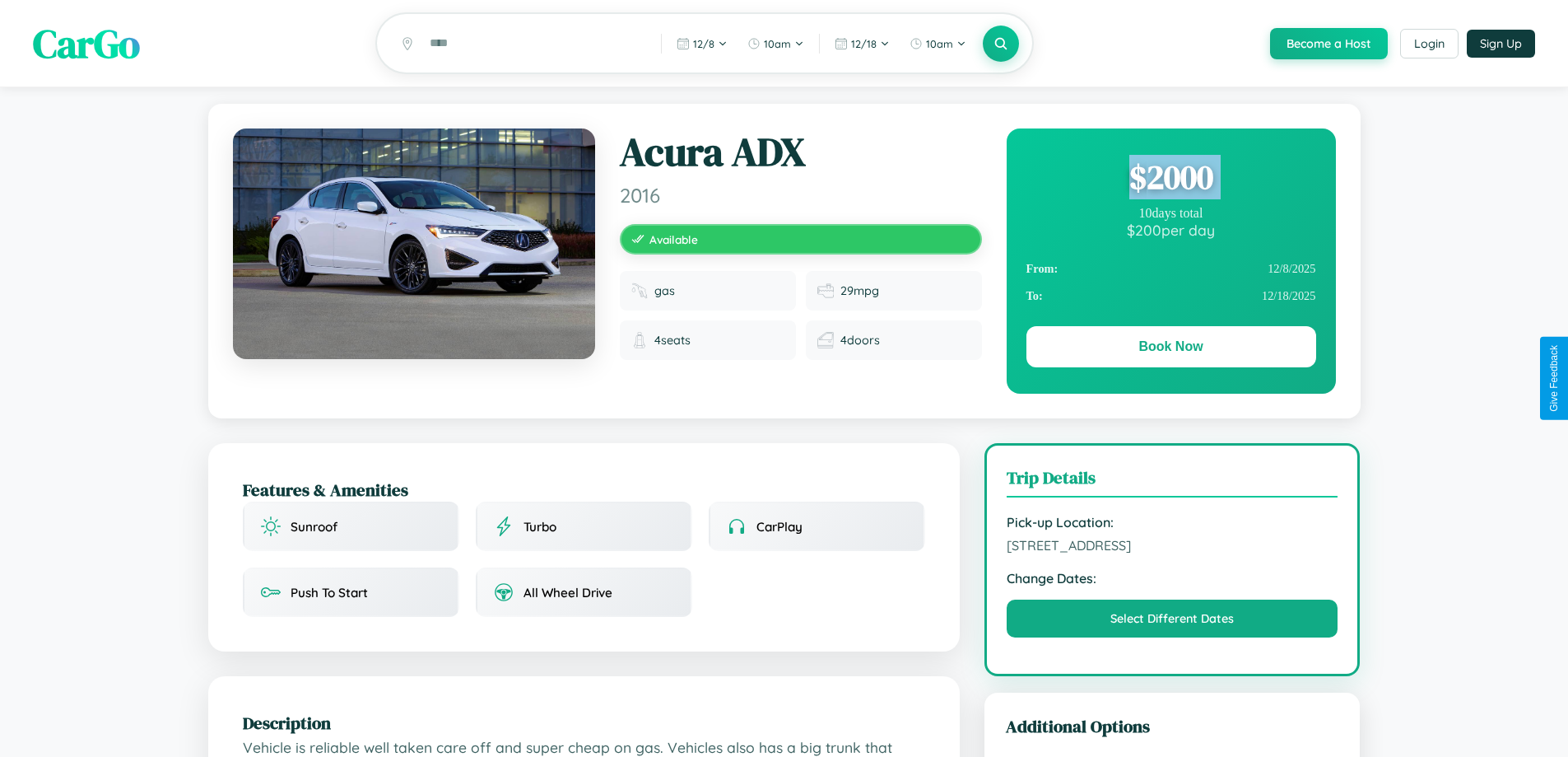
click at [1170, 180] on div "$ 2000" at bounding box center [1171, 176] width 289 height 44
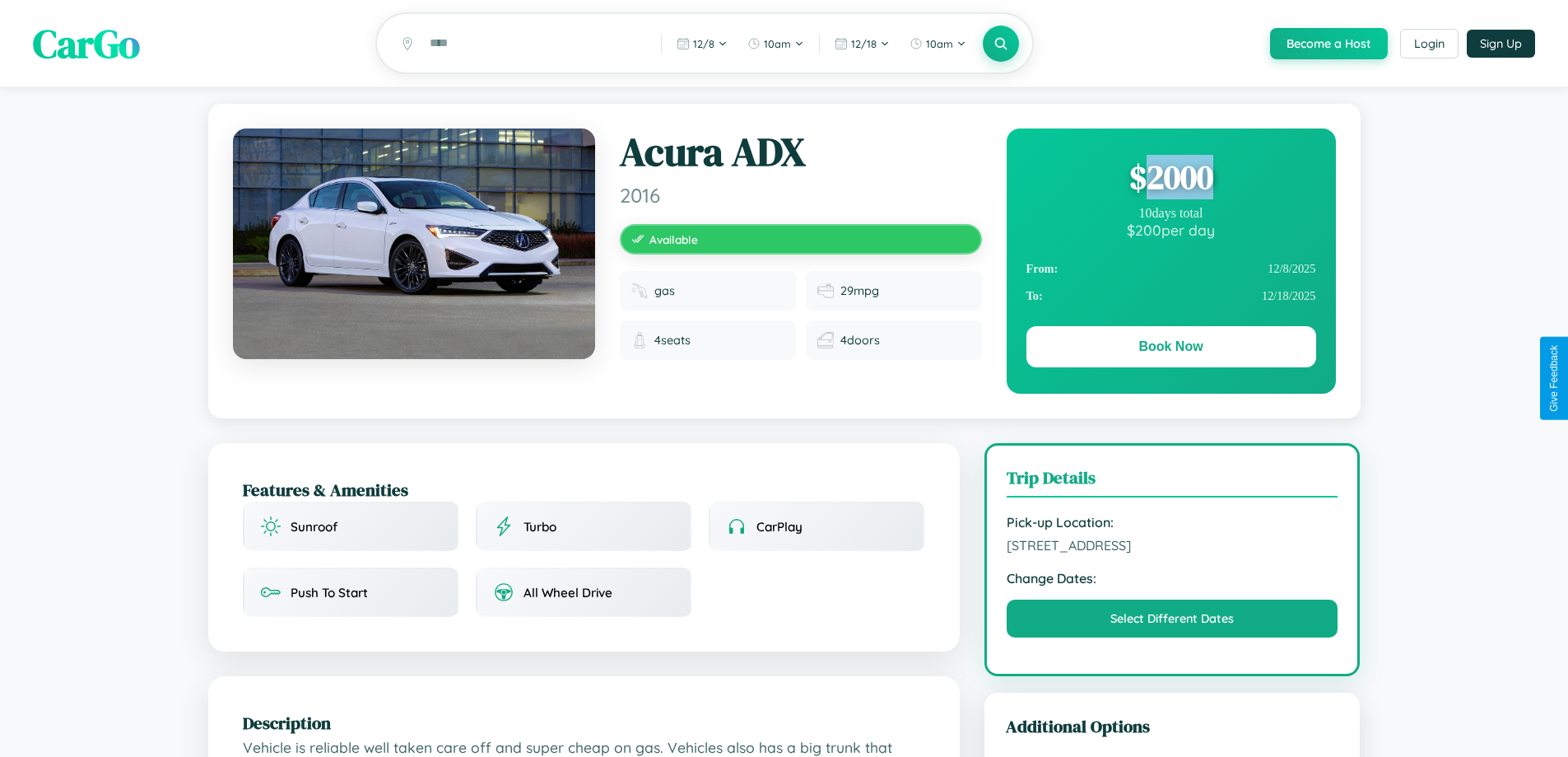
click at [1170, 180] on div "$ 2000" at bounding box center [1171, 176] width 289 height 44
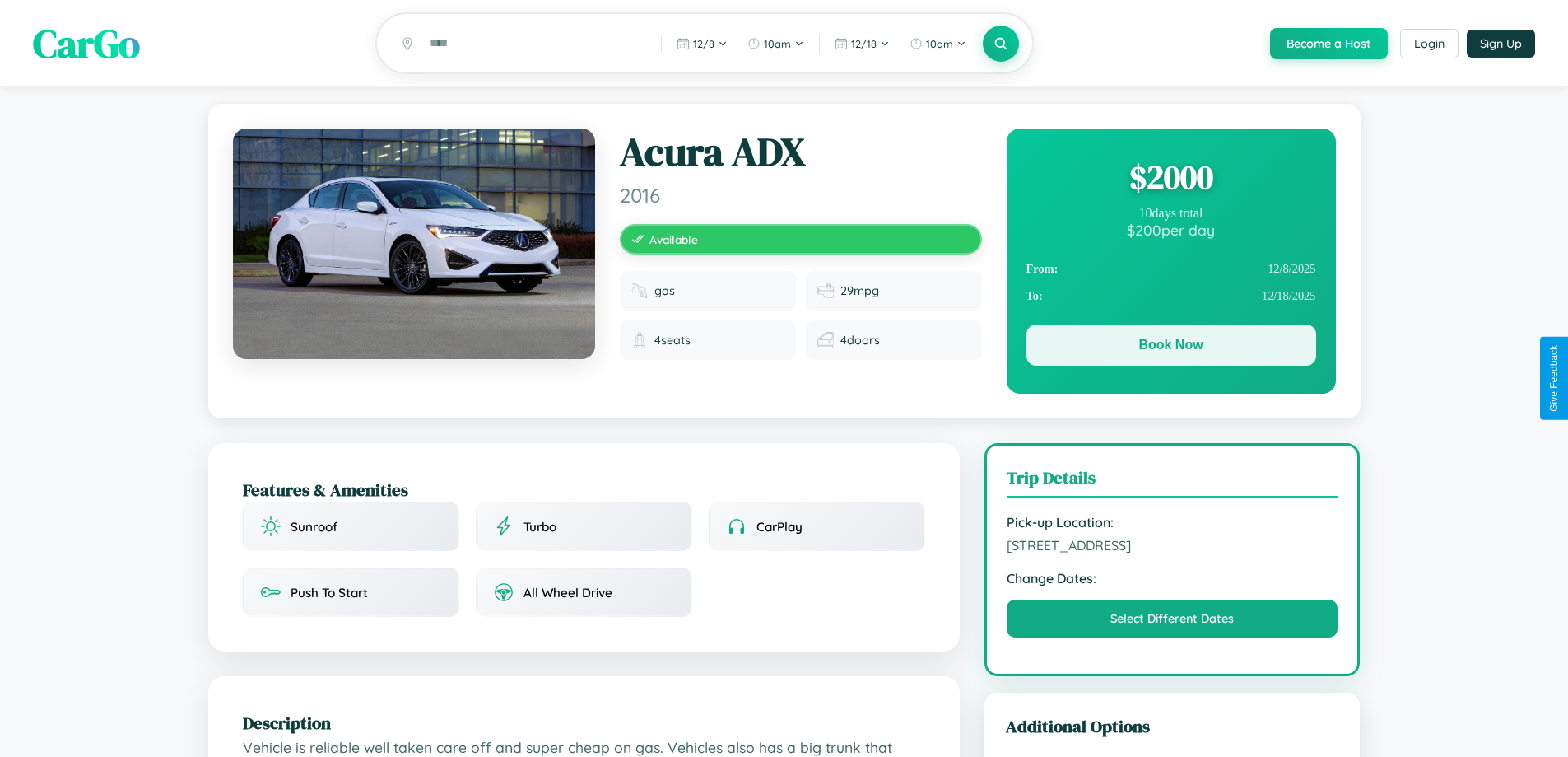
click at [1170, 348] on button "Book Now" at bounding box center [1171, 345] width 289 height 41
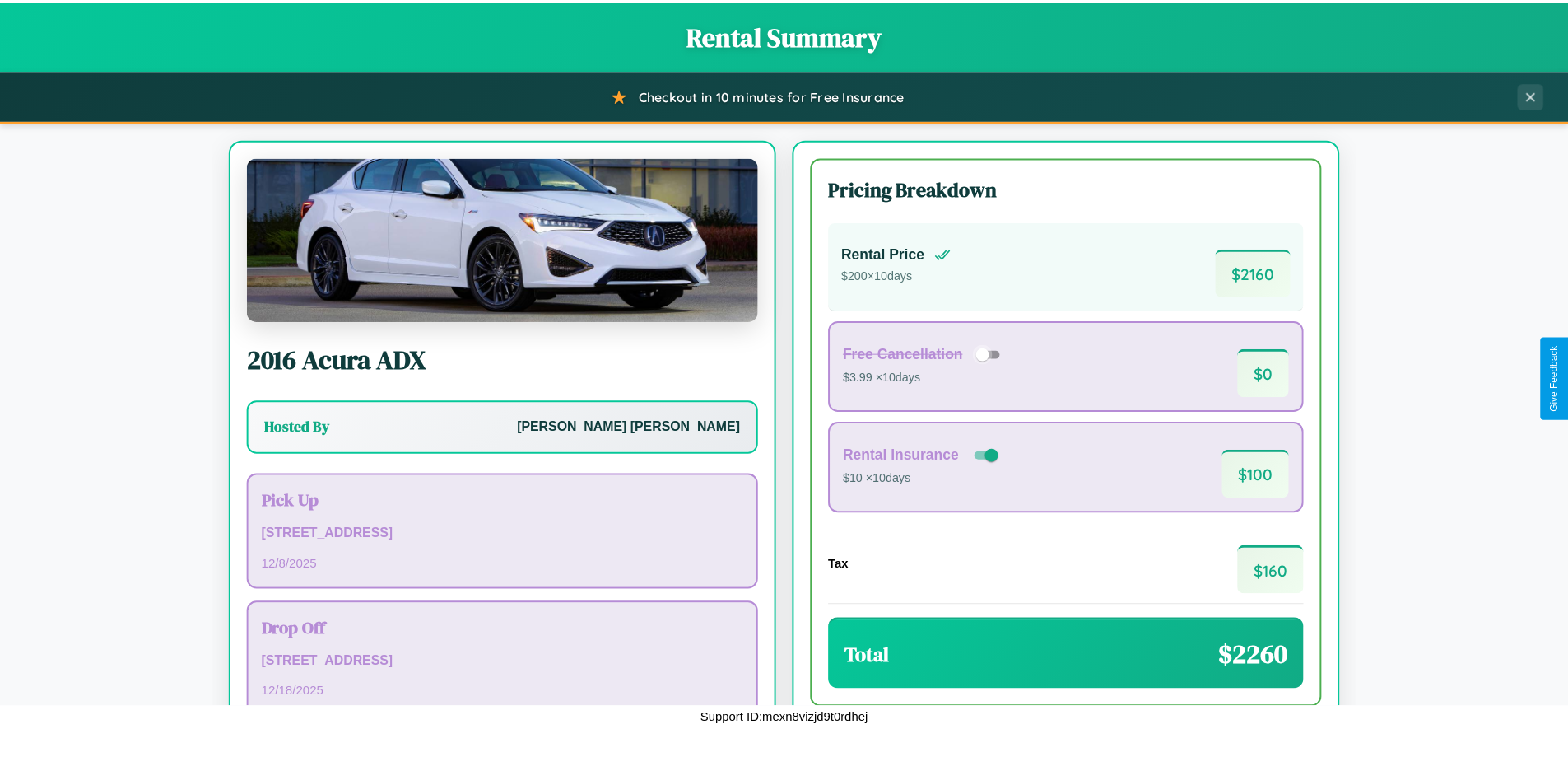
scroll to position [112, 0]
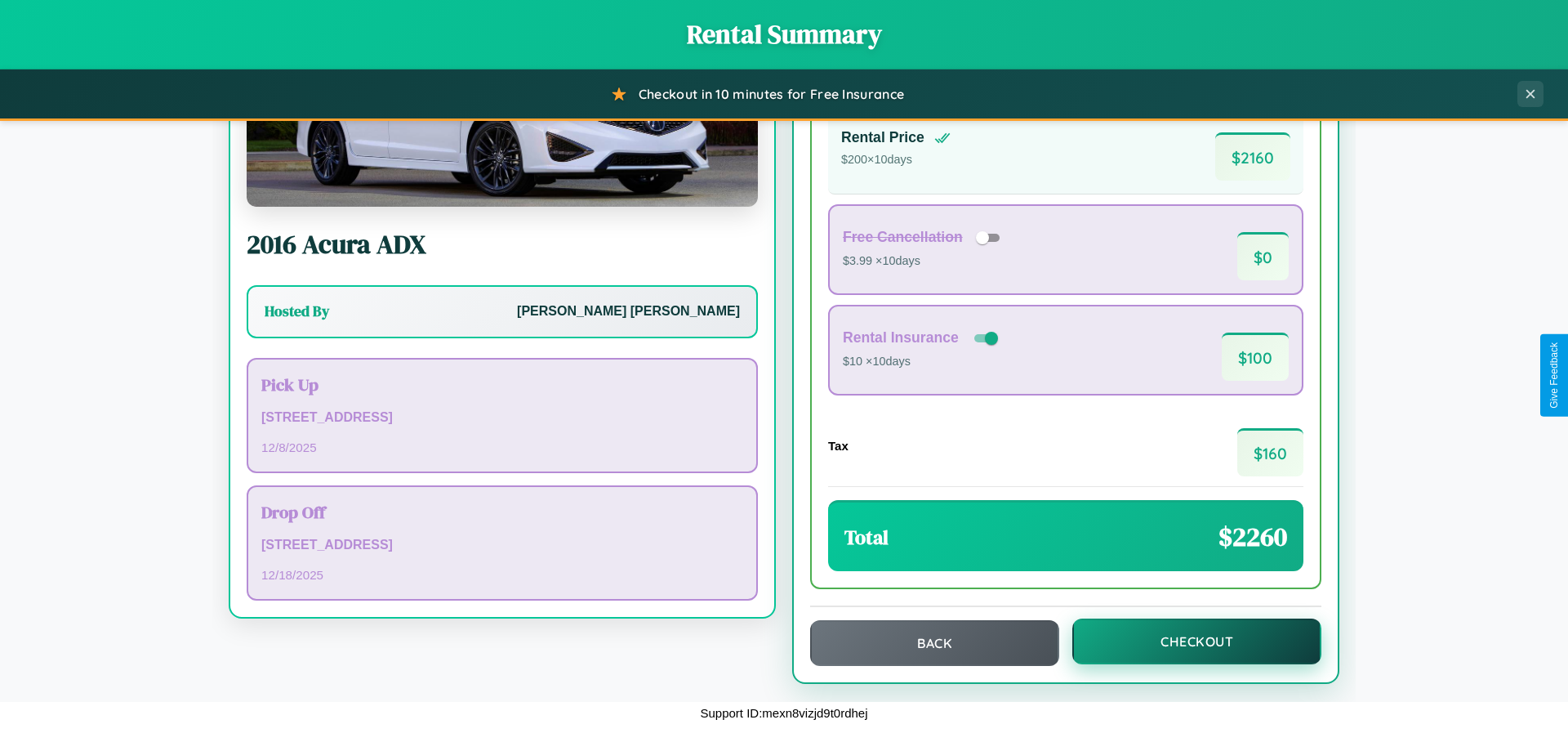
click at [1186, 641] on button "Checkout" at bounding box center [1196, 640] width 249 height 45
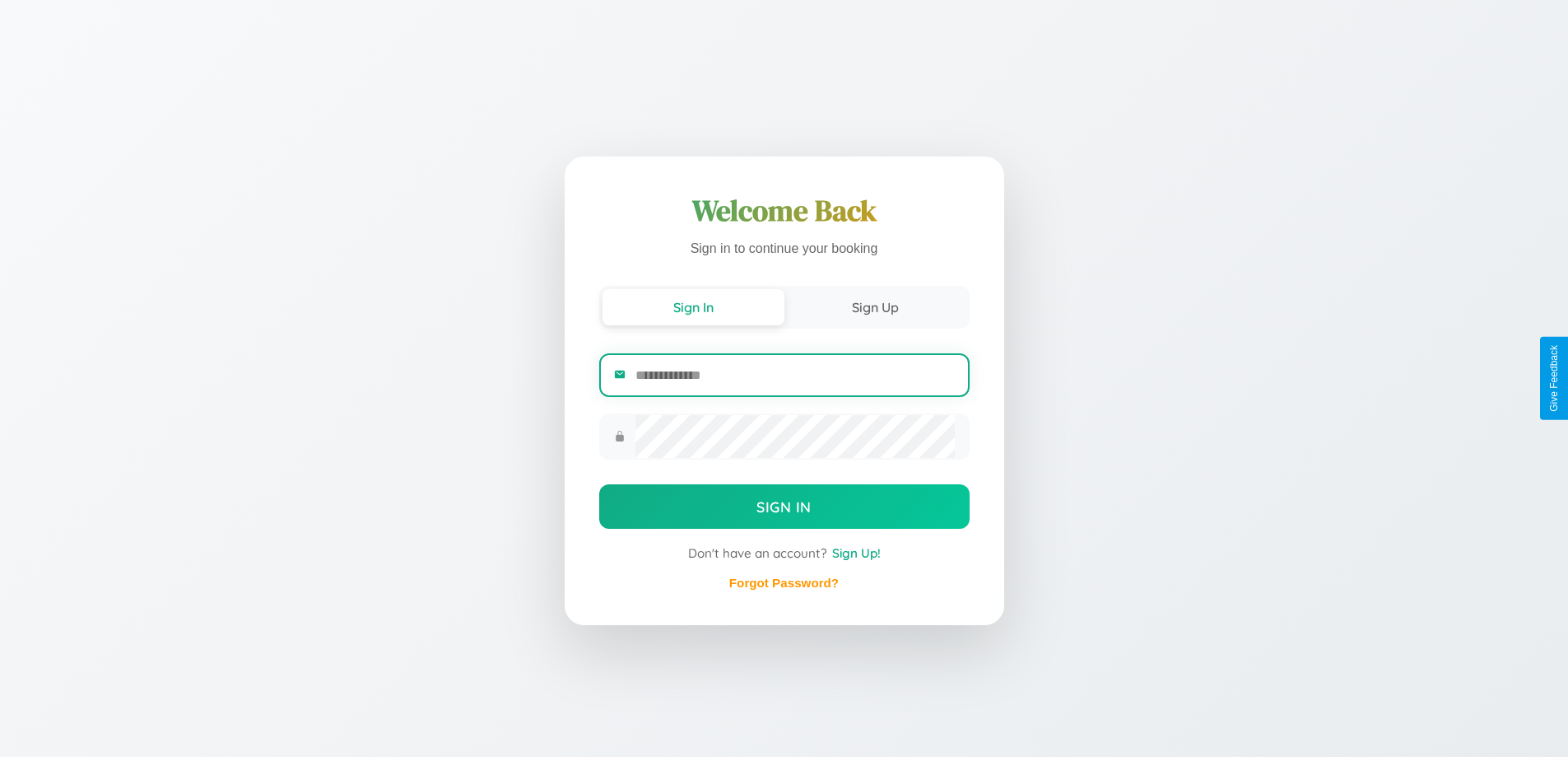
click at [794, 375] on input "email" at bounding box center [794, 375] width 318 height 40
type input "**********"
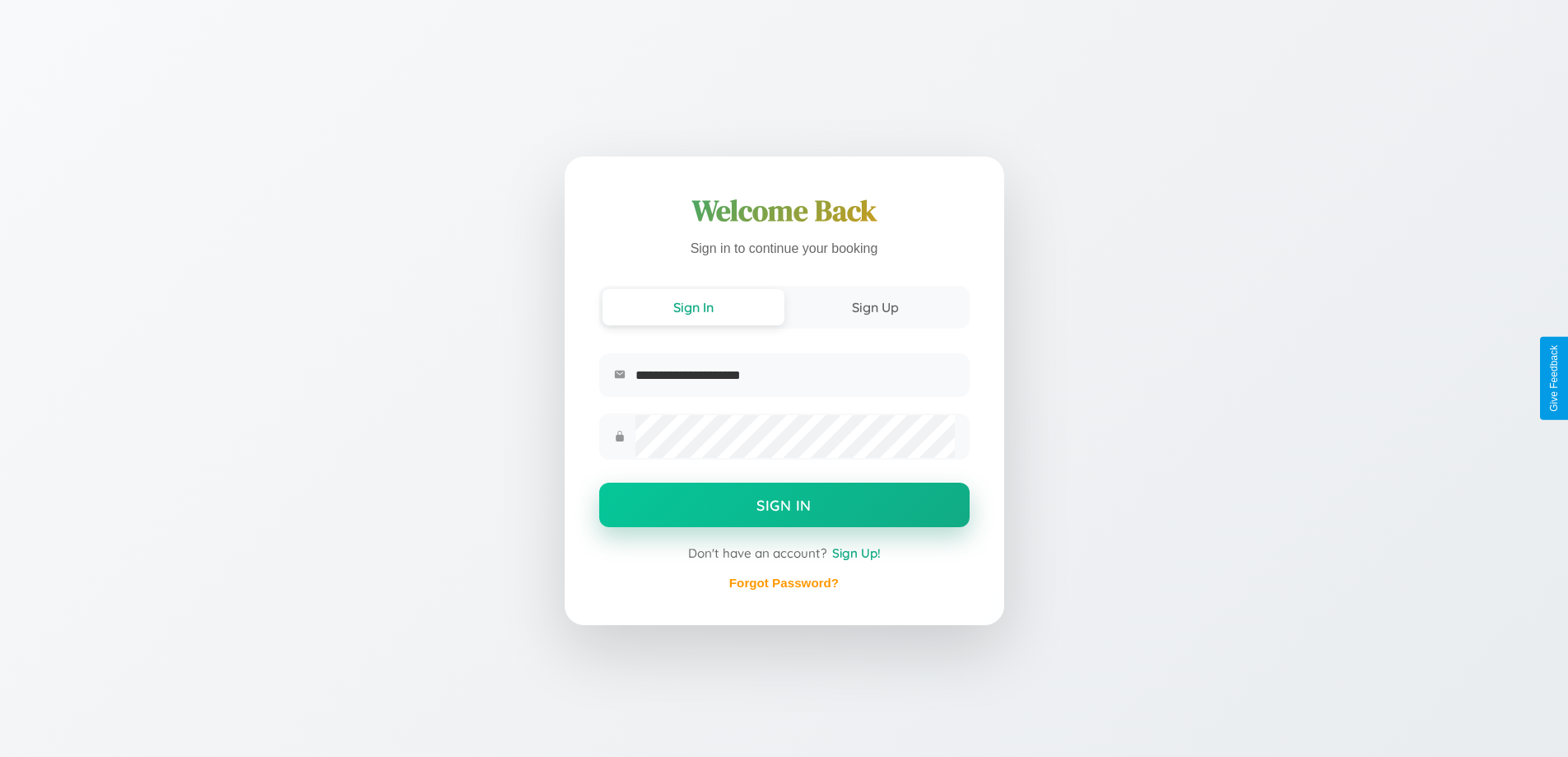
click at [784, 506] on button "Sign In" at bounding box center [784, 504] width 370 height 44
